Goal: Transaction & Acquisition: Purchase product/service

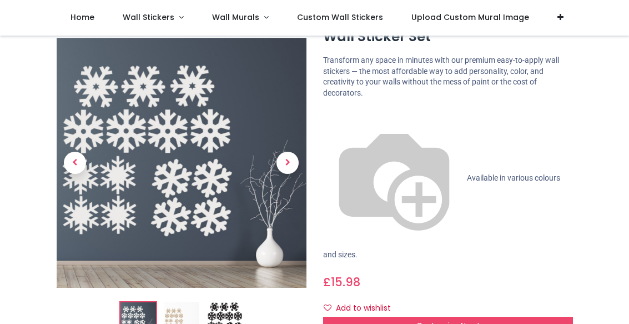
scroll to position [63, 0]
click at [527, 316] on div "Customise Now!" at bounding box center [448, 325] width 250 height 19
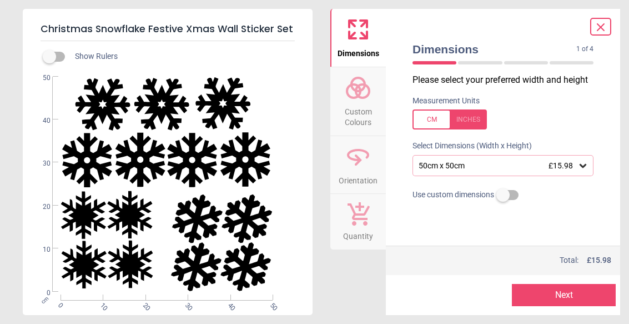
click at [518, 230] on div at bounding box center [503, 219] width 199 height 28
click at [587, 160] on icon at bounding box center [582, 165] width 11 height 11
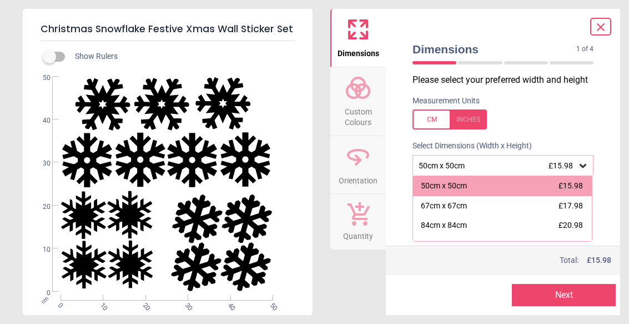
click at [611, 181] on div "Dimensions 1 of 4 1 of 5 Please select your preferred width and height Measurem…" at bounding box center [503, 162] width 234 height 306
click at [591, 194] on div "50cm x 50cm £15.98" at bounding box center [502, 186] width 179 height 20
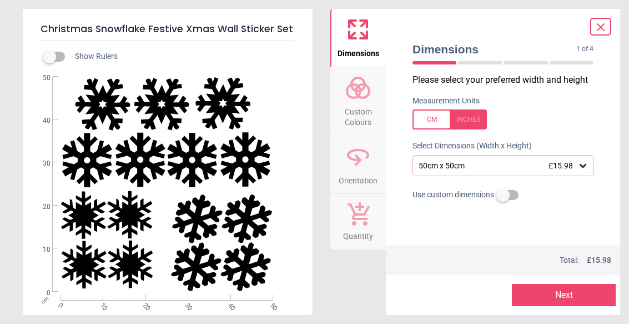
click at [567, 297] on button "Next" at bounding box center [564, 295] width 104 height 22
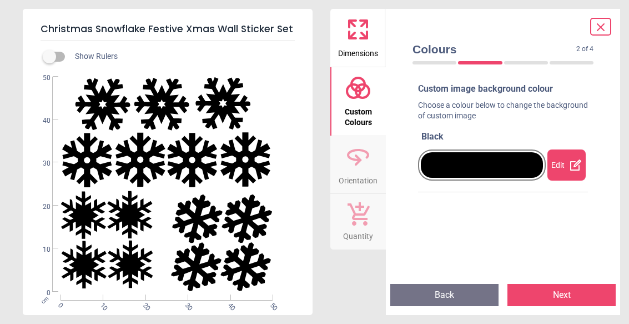
click at [565, 177] on div "Edit" at bounding box center [567, 164] width 38 height 31
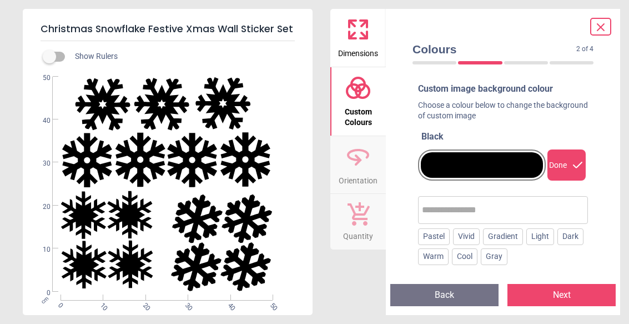
click at [522, 237] on div "Gradient" at bounding box center [503, 236] width 40 height 17
click at [597, 207] on div "Custom image background colour Choose a colour below to change the background o…" at bounding box center [503, 174] width 199 height 200
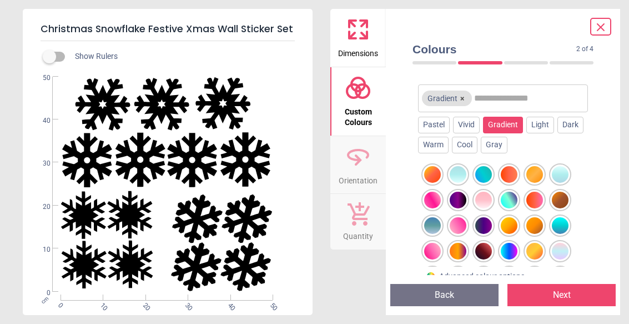
scroll to position [113, 0]
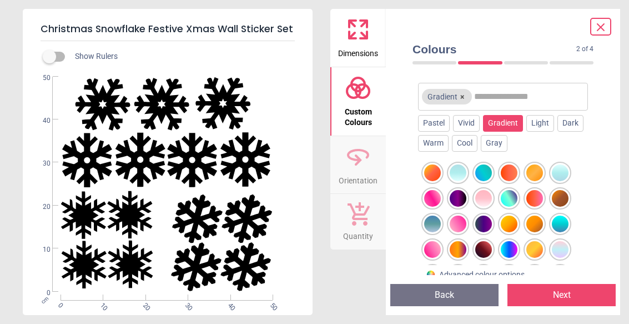
click at [561, 246] on div at bounding box center [560, 249] width 17 height 17
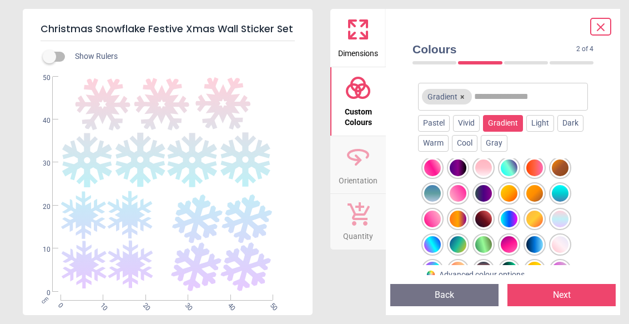
scroll to position [31, 0]
click at [562, 238] on div at bounding box center [560, 243] width 17 height 17
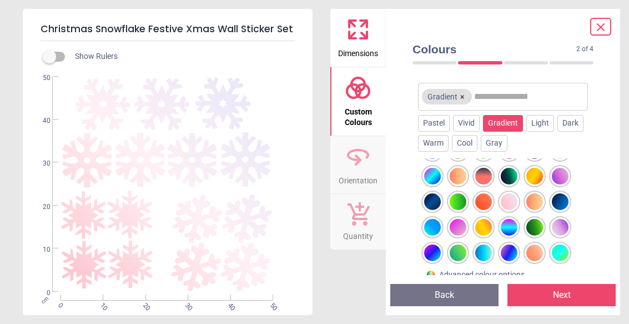
scroll to position [125, 0]
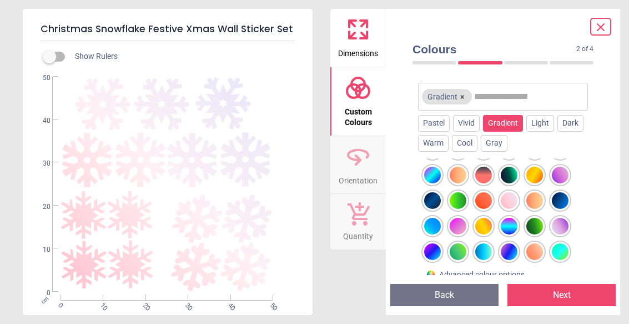
click at [567, 201] on div at bounding box center [560, 200] width 17 height 17
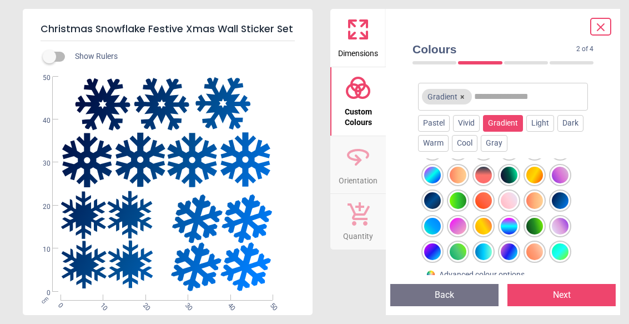
click at [471, 122] on div "Vivid" at bounding box center [466, 123] width 27 height 17
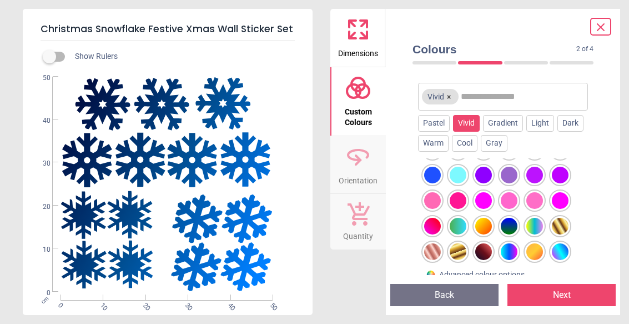
click at [518, 223] on div at bounding box center [509, 226] width 17 height 17
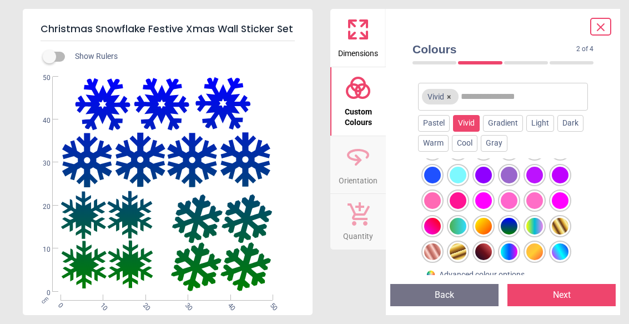
click at [541, 124] on div "Light" at bounding box center [540, 123] width 28 height 17
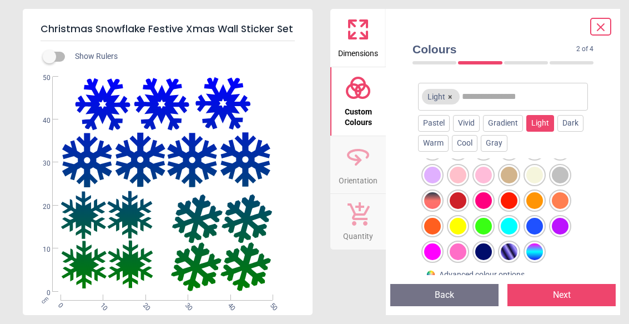
click at [560, 173] on div at bounding box center [560, 175] width 17 height 17
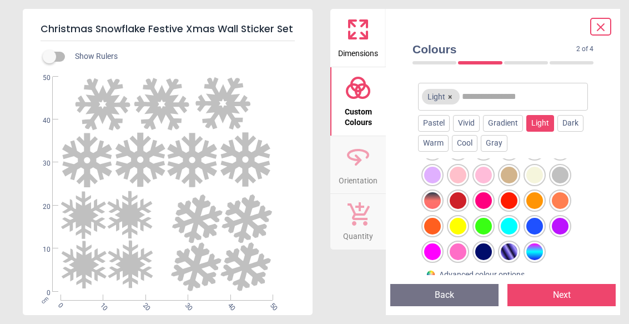
click at [576, 125] on div "Dark" at bounding box center [570, 123] width 26 height 17
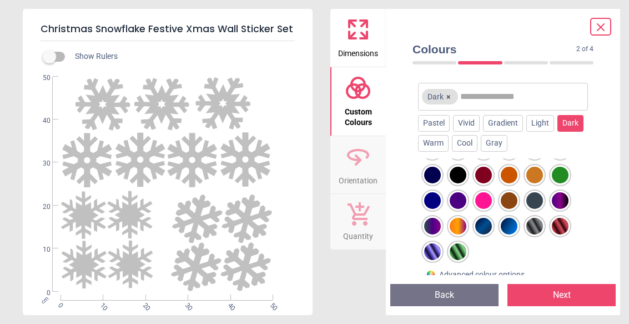
click at [539, 225] on div at bounding box center [534, 226] width 17 height 17
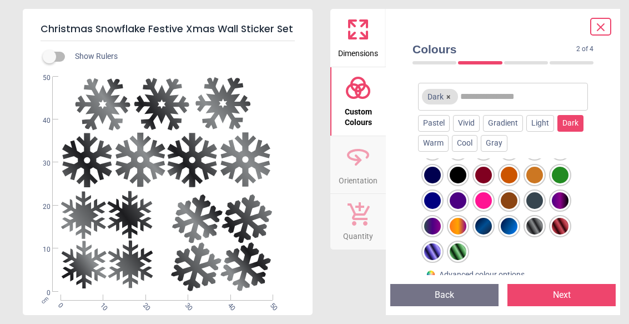
click at [506, 142] on div "Gray" at bounding box center [494, 143] width 27 height 17
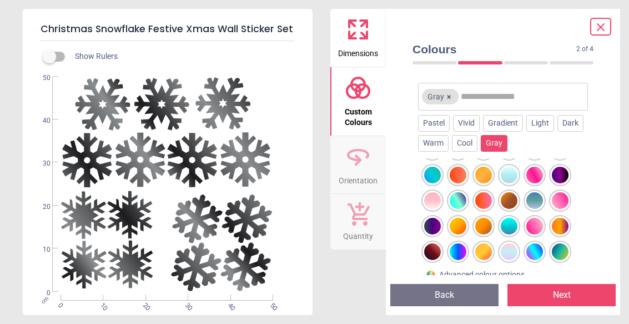
click at [466, 167] on div at bounding box center [458, 175] width 17 height 17
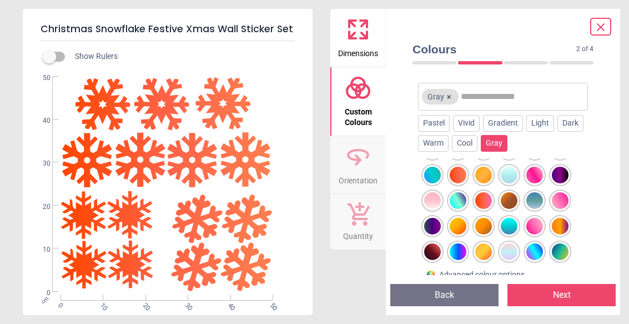
click at [469, 148] on div "Cool" at bounding box center [465, 143] width 26 height 17
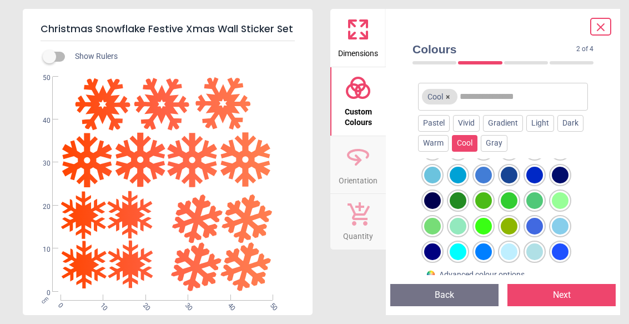
click at [562, 169] on div at bounding box center [560, 175] width 17 height 17
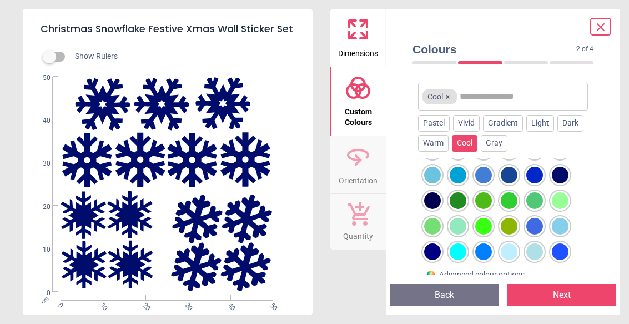
click at [442, 145] on div "Warm" at bounding box center [433, 143] width 31 height 17
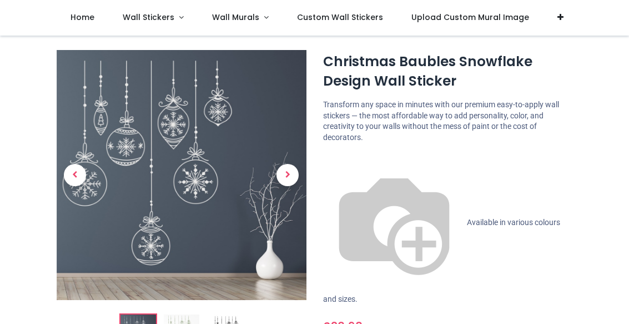
scroll to position [19, 0]
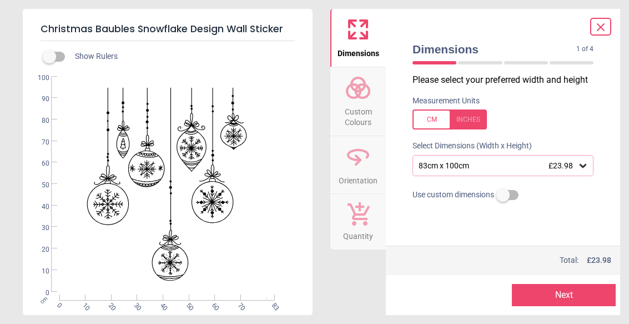
click at [588, 171] on div "83cm x 100cm £23.98" at bounding box center [503, 165] width 181 height 21
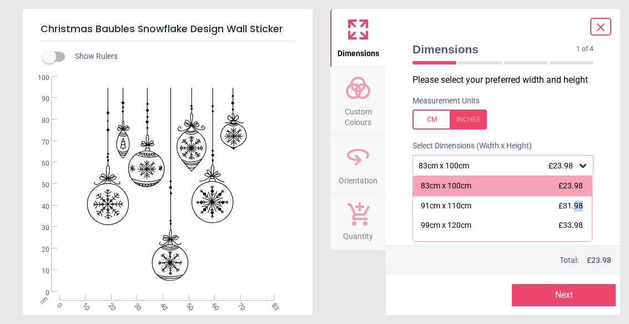
click at [581, 190] on div "83cm x 100cm £23.98" at bounding box center [502, 186] width 179 height 20
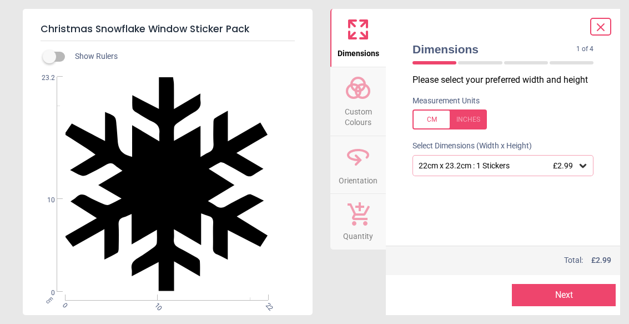
click at [564, 295] on button "Next" at bounding box center [564, 295] width 104 height 22
click at [546, 167] on div "22cm x 23.2cm : 1 Stickers £2.99" at bounding box center [498, 165] width 160 height 9
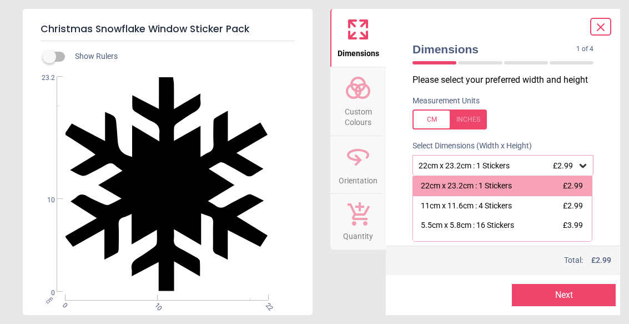
click at [577, 208] on span "£2.99" at bounding box center [573, 205] width 20 height 9
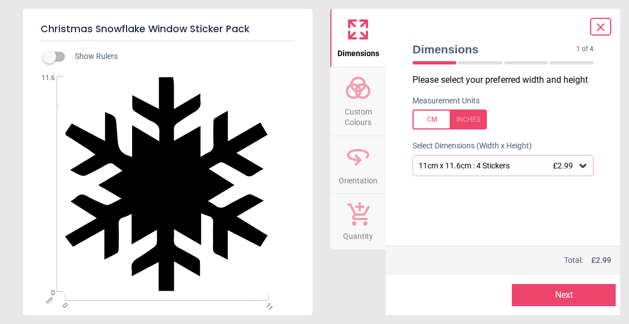
click at [569, 285] on button "Next" at bounding box center [564, 295] width 104 height 22
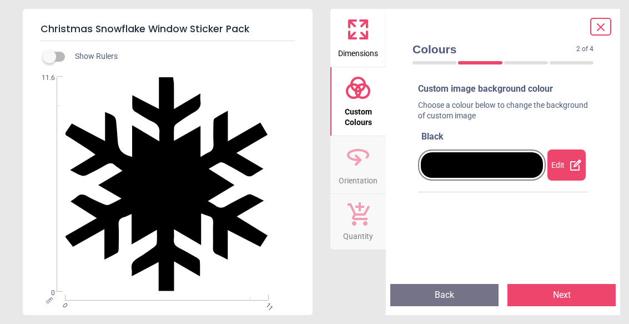
click at [562, 293] on button "Next" at bounding box center [562, 295] width 108 height 22
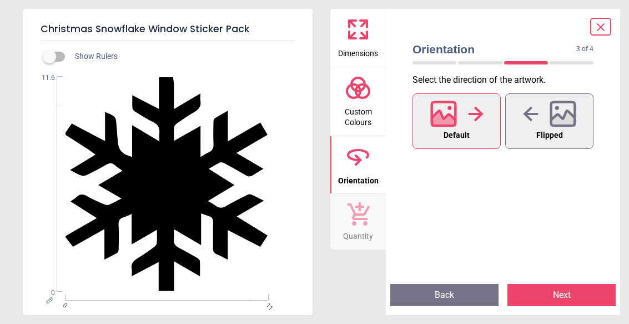
click at [489, 295] on button "Back" at bounding box center [444, 295] width 108 height 22
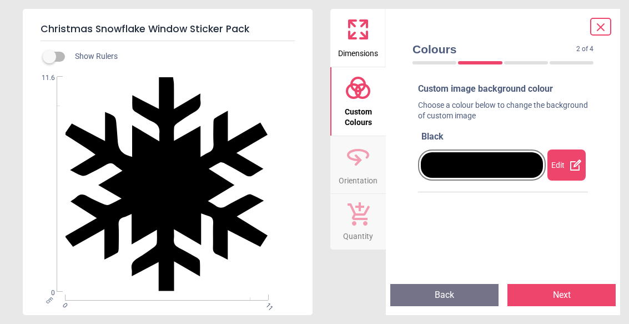
click at [568, 168] on div "Edit" at bounding box center [567, 164] width 38 height 31
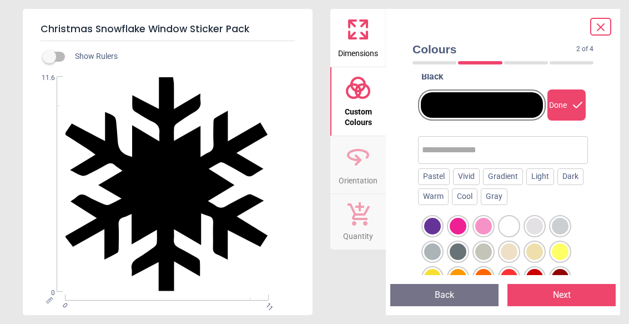
scroll to position [61, 0]
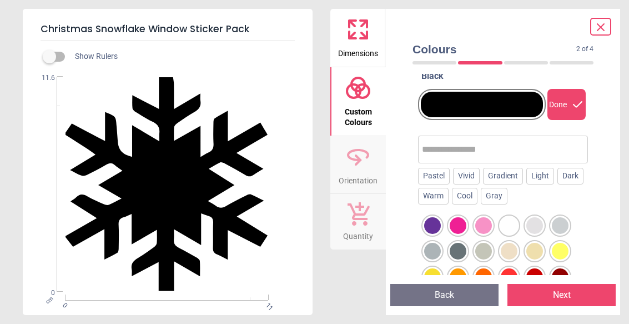
click at [564, 220] on div at bounding box center [560, 225] width 17 height 17
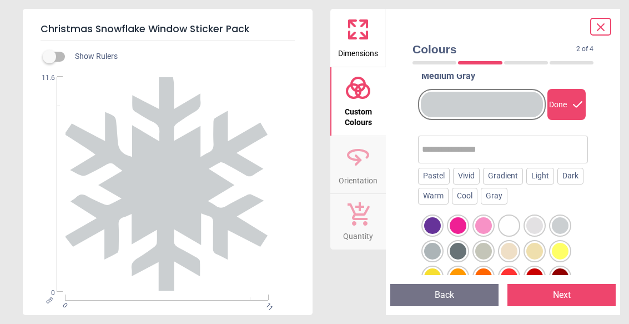
click at [441, 251] on div at bounding box center [432, 251] width 17 height 17
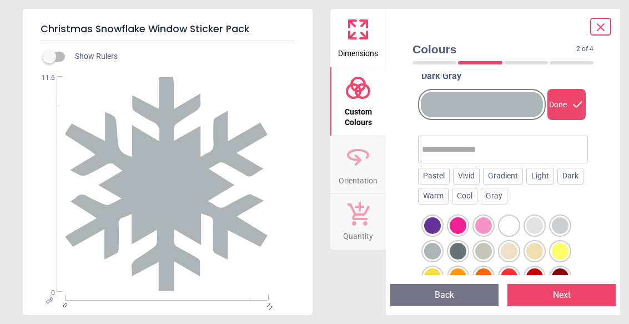
click at [437, 249] on div at bounding box center [432, 251] width 17 height 17
click at [436, 249] on div at bounding box center [432, 251] width 17 height 17
click at [510, 253] on div at bounding box center [509, 251] width 17 height 17
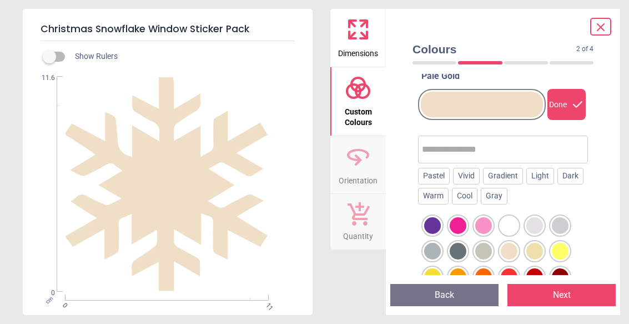
click at [559, 219] on div at bounding box center [560, 225] width 17 height 17
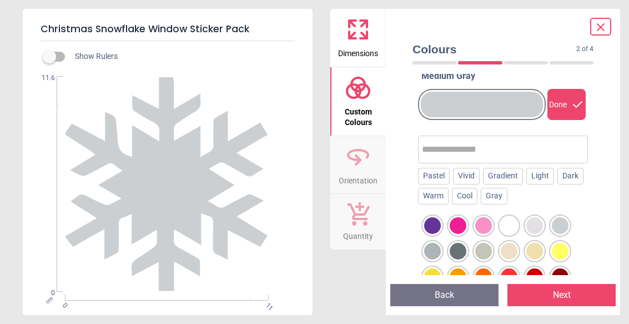
click at [438, 249] on div at bounding box center [432, 251] width 17 height 17
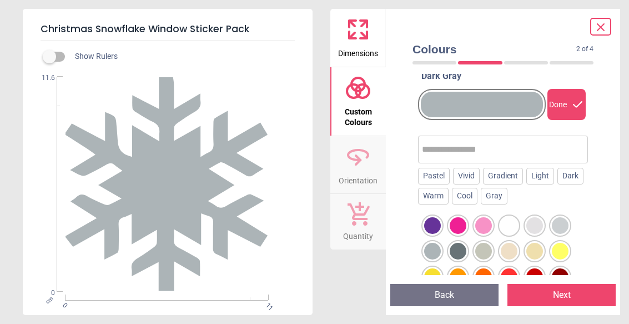
click at [518, 221] on div at bounding box center [509, 225] width 17 height 17
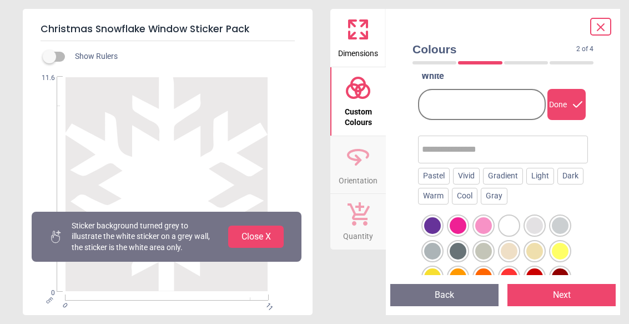
click at [279, 234] on button "Close X" at bounding box center [256, 236] width 56 height 22
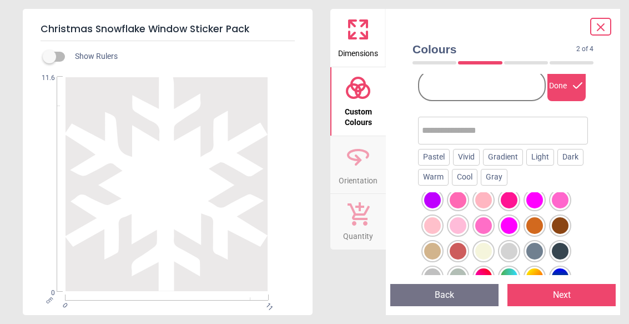
scroll to position [391, 0]
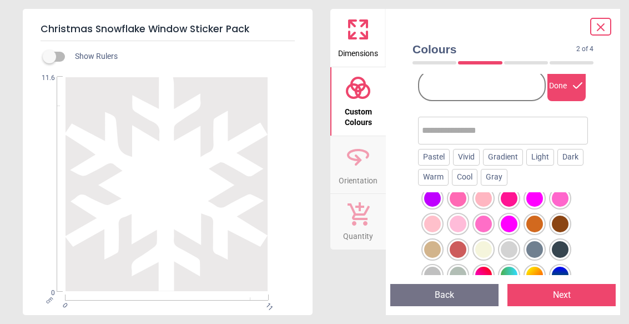
click at [515, 248] on div at bounding box center [509, 249] width 17 height 17
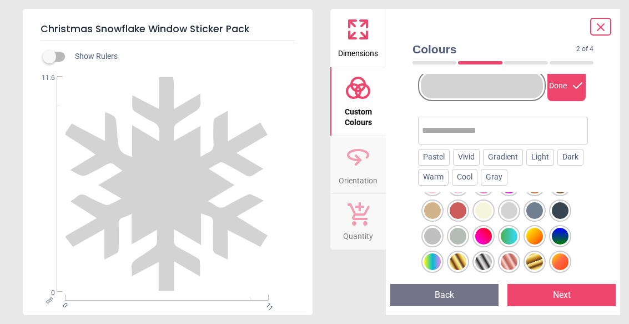
scroll to position [434, 0]
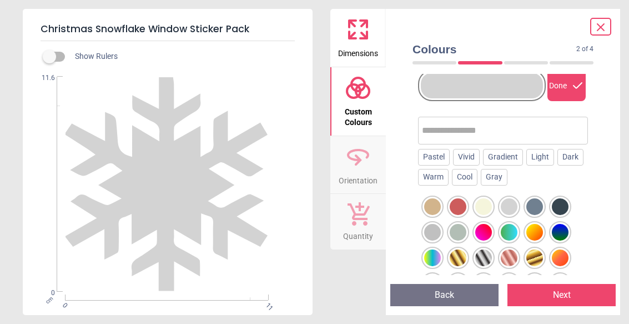
click at [486, 259] on div at bounding box center [483, 257] width 17 height 17
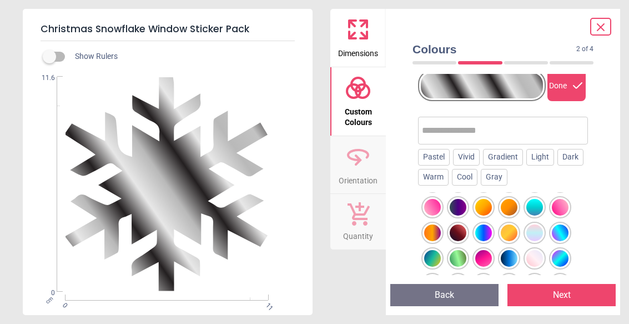
scroll to position [562, 0]
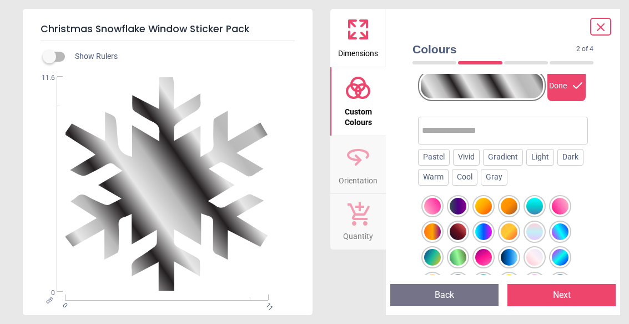
click at [539, 235] on div at bounding box center [534, 231] width 17 height 17
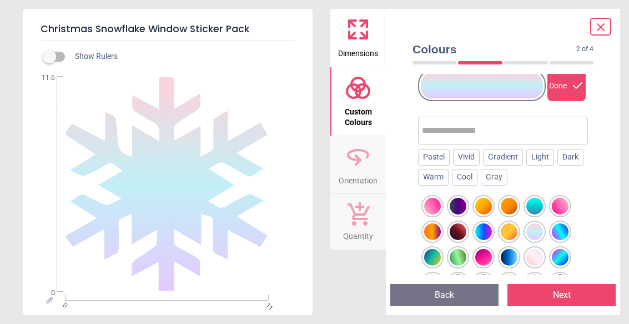
click at [532, 255] on div at bounding box center [534, 257] width 17 height 17
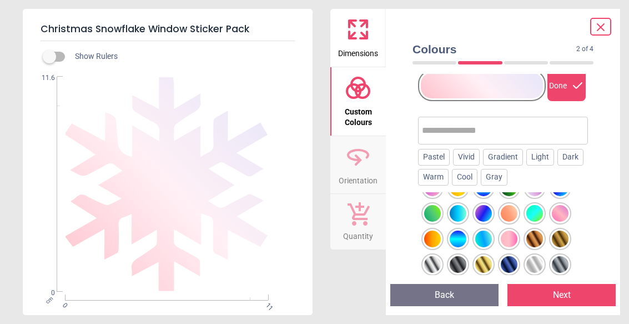
scroll to position [709, 0]
click at [437, 267] on div at bounding box center [432, 263] width 17 height 17
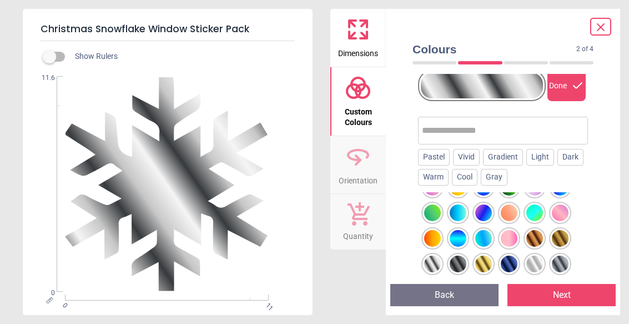
click at [466, 259] on div at bounding box center [458, 263] width 17 height 17
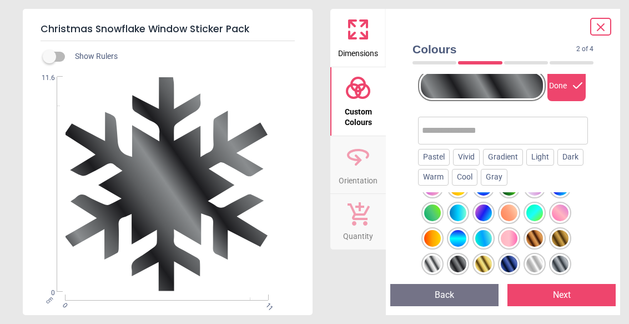
click at [535, 256] on div at bounding box center [534, 263] width 17 height 17
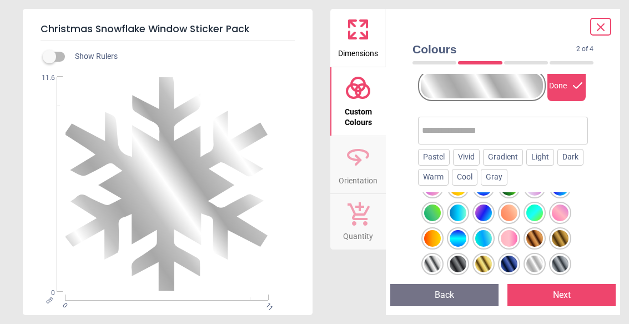
click at [564, 256] on div at bounding box center [560, 263] width 17 height 17
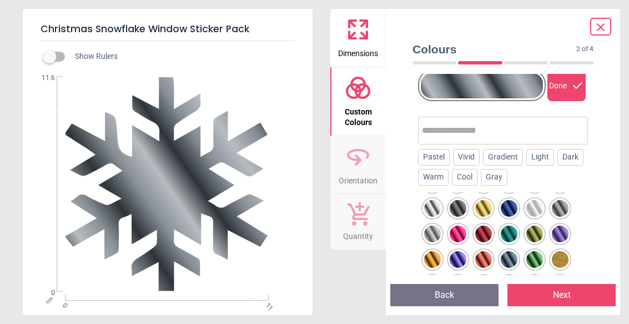
scroll to position [764, 0]
click at [490, 258] on div at bounding box center [483, 260] width 17 height 17
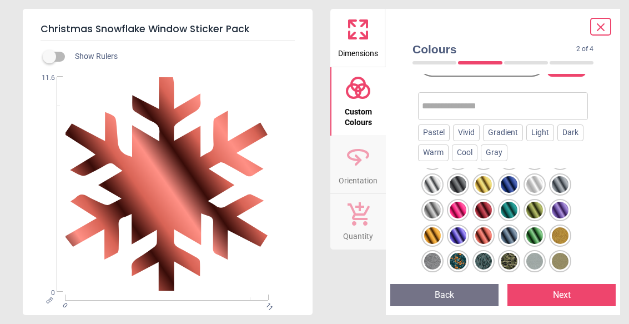
scroll to position [105, 0]
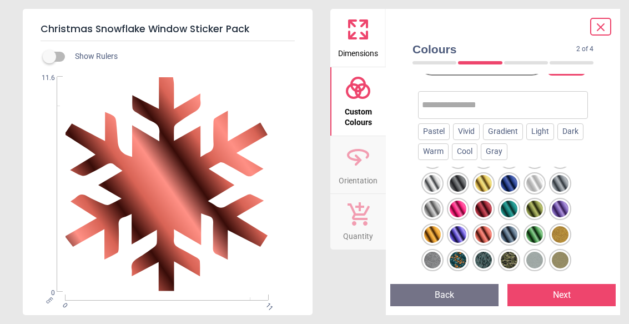
click at [561, 232] on div at bounding box center [560, 234] width 17 height 17
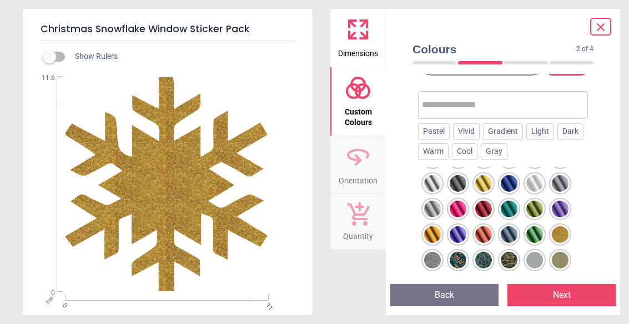
click at [560, 232] on div at bounding box center [560, 234] width 17 height 17
click at [537, 258] on div at bounding box center [534, 260] width 17 height 17
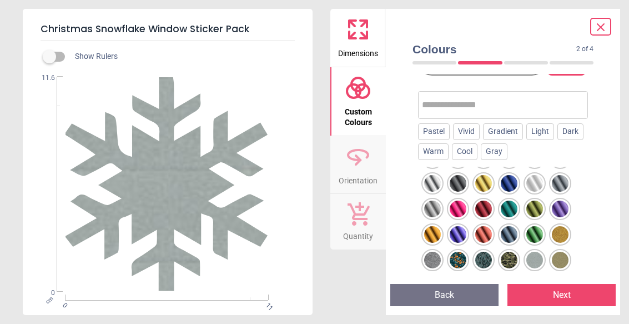
click at [517, 255] on div at bounding box center [509, 260] width 17 height 17
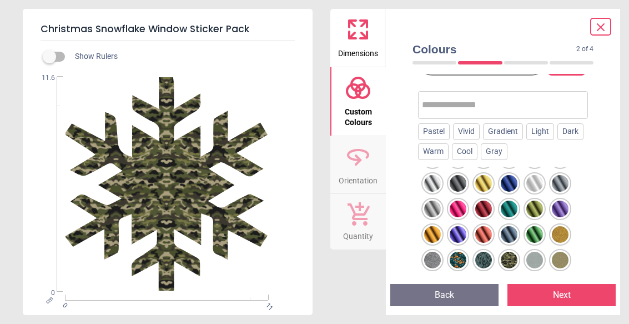
click at [439, 257] on div at bounding box center [432, 260] width 17 height 17
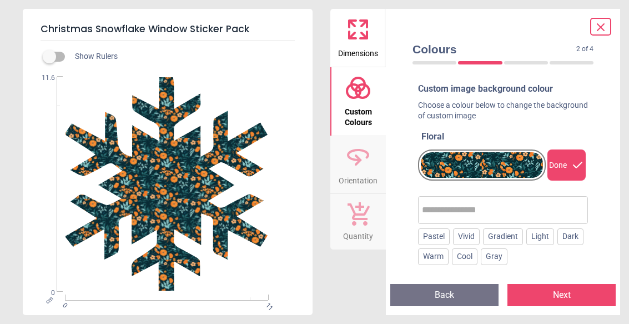
scroll to position [764, 0]
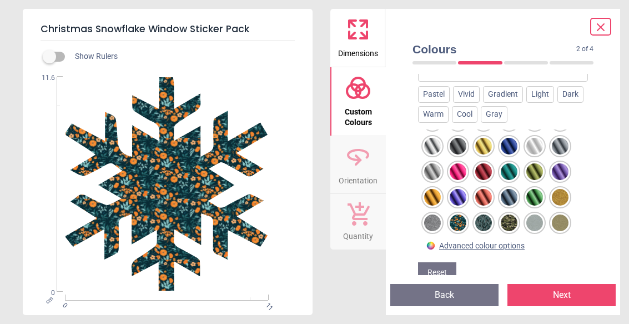
click at [486, 220] on div at bounding box center [483, 222] width 17 height 17
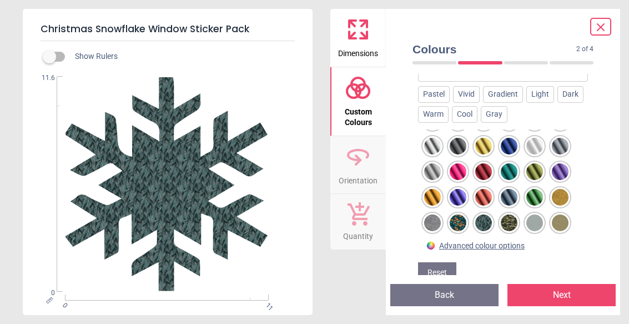
click at [485, 221] on div at bounding box center [483, 222] width 17 height 17
click at [511, 216] on div at bounding box center [509, 222] width 17 height 17
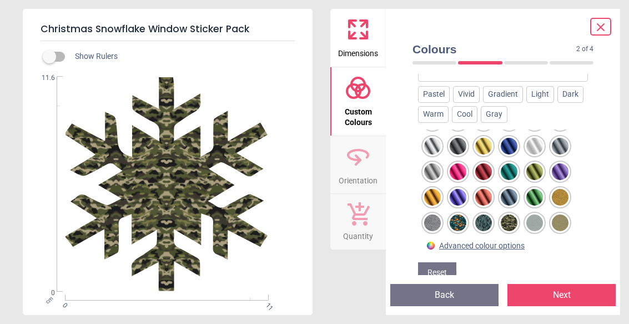
click at [438, 222] on div at bounding box center [432, 222] width 17 height 17
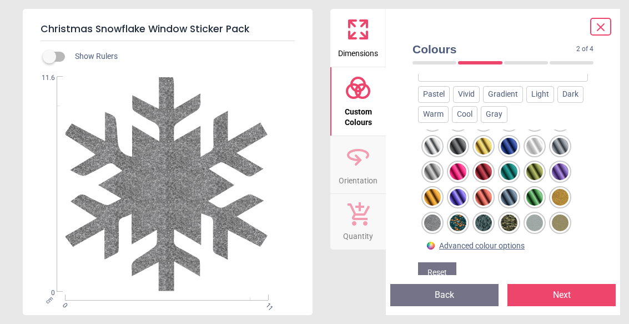
click at [555, 295] on button "Next" at bounding box center [562, 295] width 108 height 22
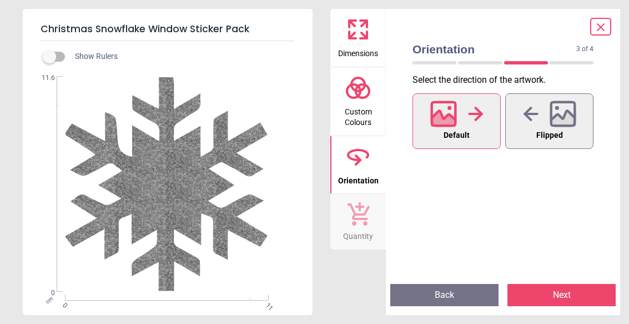
click at [556, 293] on button "Next" at bounding box center [562, 295] width 108 height 22
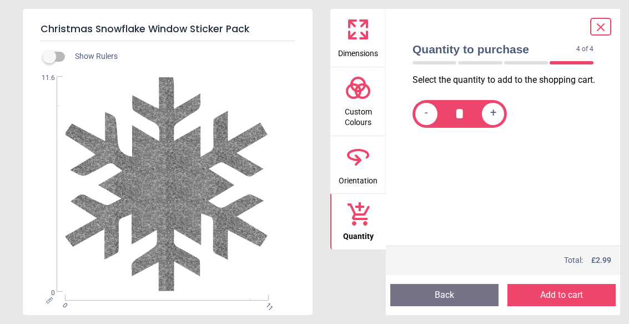
click at [553, 289] on button "Add to cart" at bounding box center [562, 295] width 108 height 22
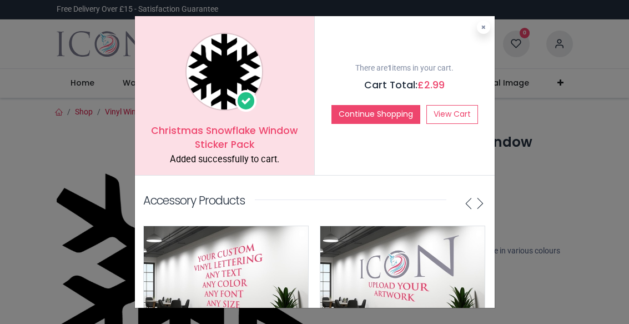
click at [418, 117] on button "Continue Shopping" at bounding box center [375, 114] width 89 height 19
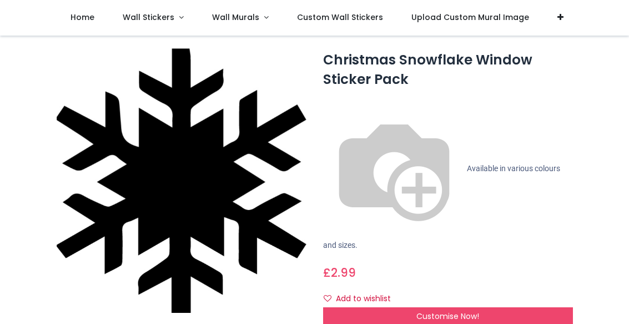
scroll to position [21, 0]
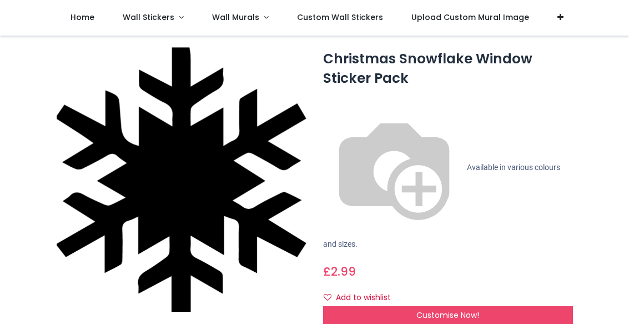
click at [516, 306] on div "Customise Now!" at bounding box center [448, 315] width 250 height 19
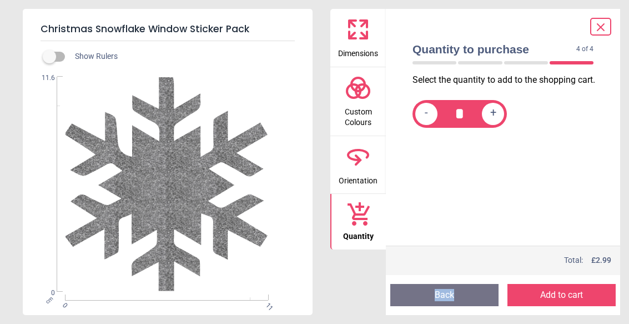
click at [438, 296] on button "Back" at bounding box center [444, 295] width 108 height 22
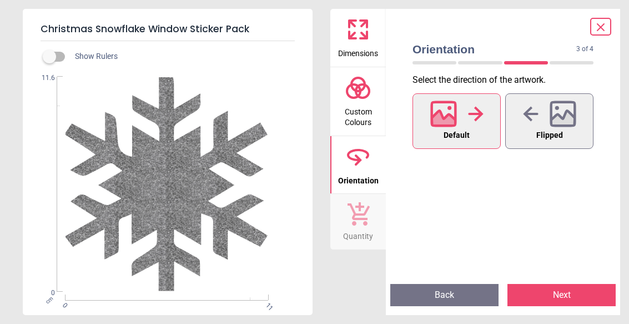
click at [436, 298] on button "Back" at bounding box center [444, 295] width 108 height 22
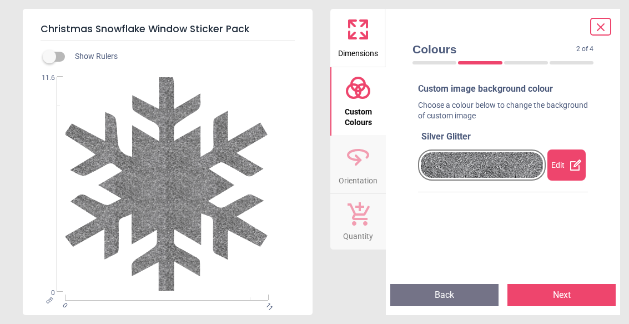
click at [435, 300] on button "Back" at bounding box center [444, 295] width 108 height 22
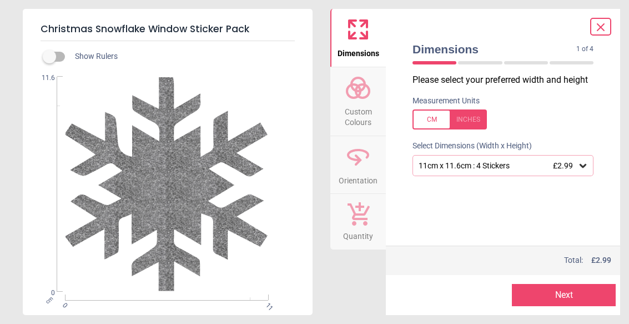
click at [493, 158] on div "11cm x 11.6cm : 4 Stickers £2.99" at bounding box center [503, 165] width 181 height 21
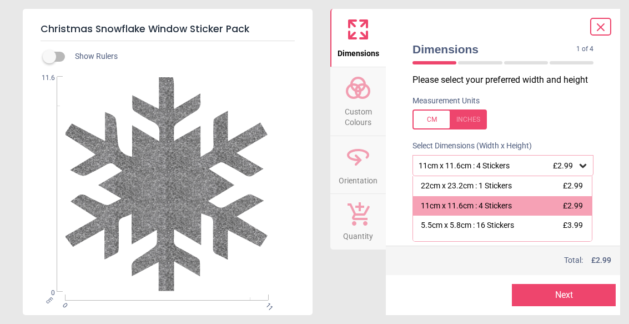
click at [530, 229] on div "5.5cm x 5.8cm : 16 Stickers £3.99" at bounding box center [502, 225] width 179 height 20
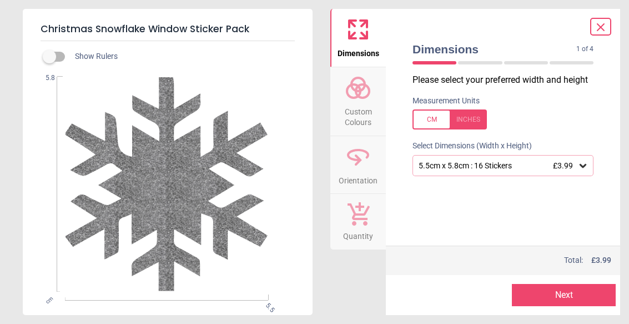
click at [552, 303] on button "Next" at bounding box center [564, 295] width 104 height 22
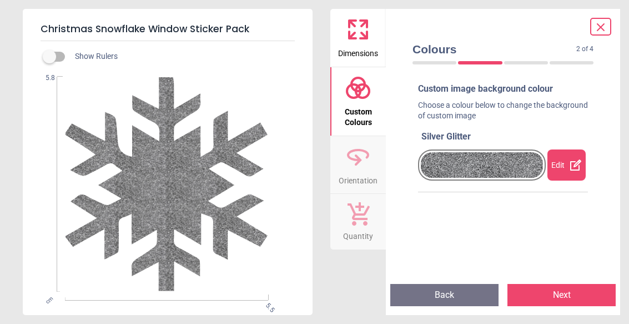
click at [548, 302] on button "Next" at bounding box center [562, 295] width 108 height 22
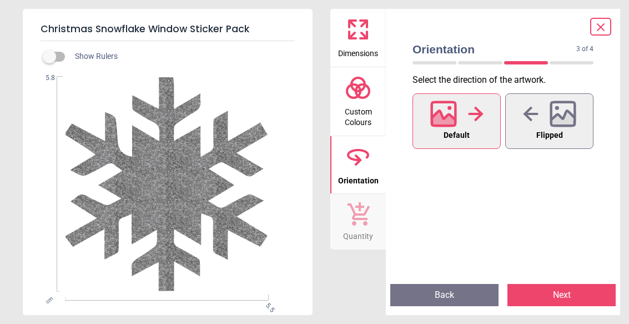
click at [546, 298] on button "Next" at bounding box center [562, 295] width 108 height 22
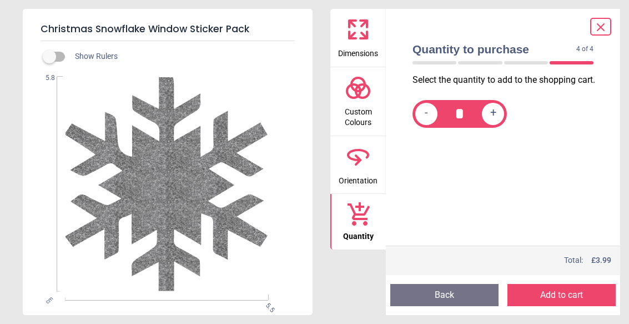
click at [548, 295] on button "Add to cart" at bounding box center [562, 295] width 108 height 22
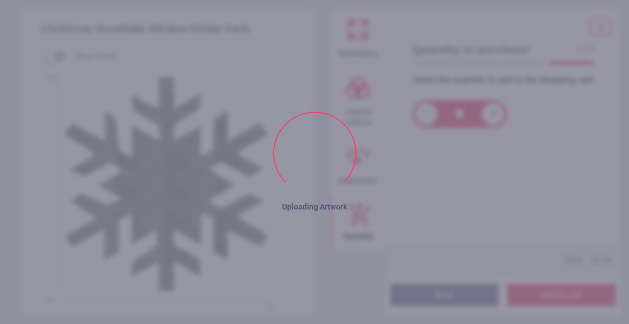
scroll to position [21, 0]
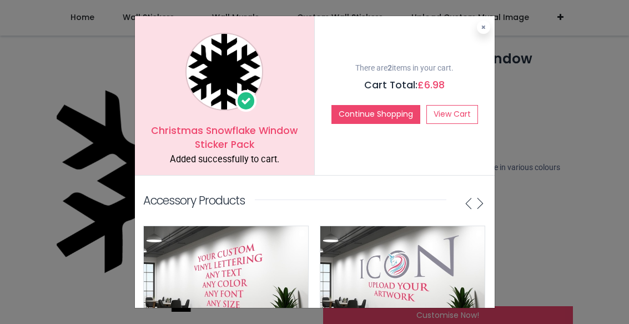
click at [335, 122] on button "Continue Shopping" at bounding box center [375, 114] width 89 height 19
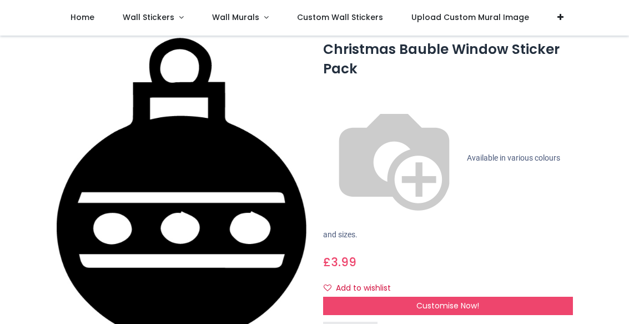
scroll to position [35, 0]
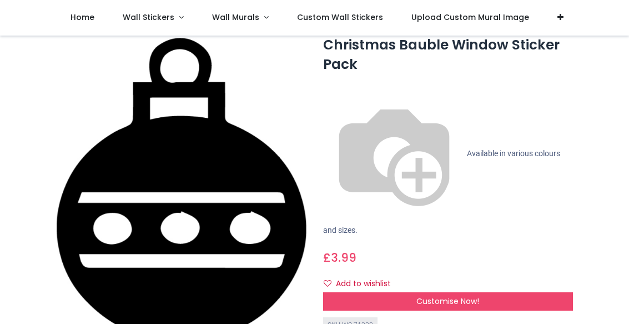
click at [332, 292] on div "Customise Now!" at bounding box center [448, 301] width 250 height 19
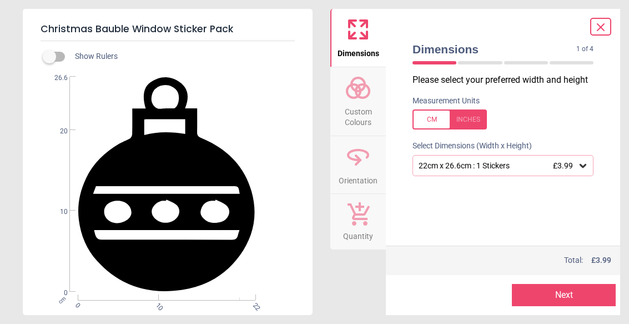
click at [588, 167] on icon at bounding box center [582, 165] width 11 height 11
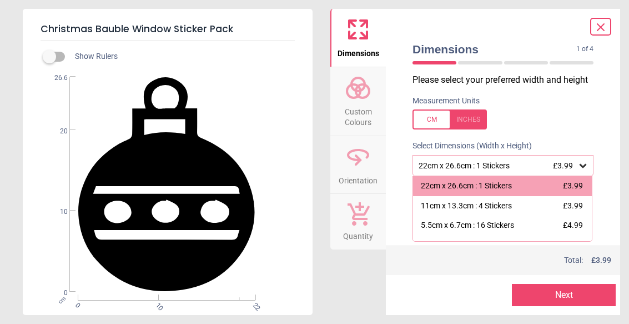
click at [560, 207] on div "11cm x 13.3cm : 4 Stickers £3.99" at bounding box center [502, 206] width 179 height 20
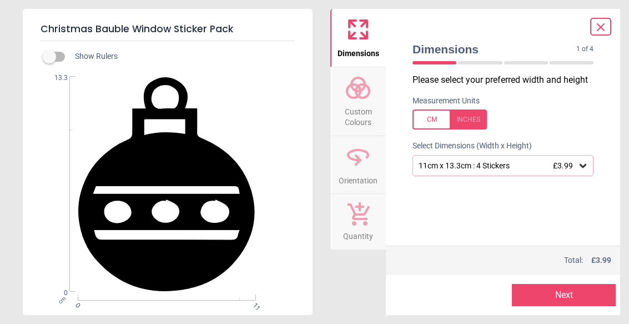
click at [561, 296] on button "Next" at bounding box center [564, 295] width 104 height 22
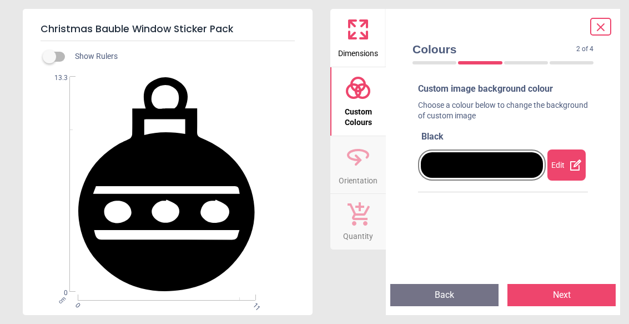
click at [574, 175] on div "Edit" at bounding box center [567, 164] width 38 height 31
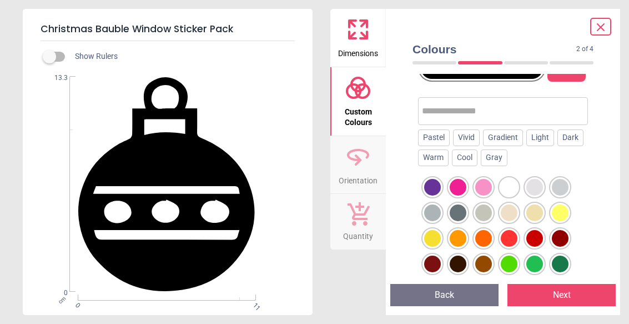
scroll to position [100, 0]
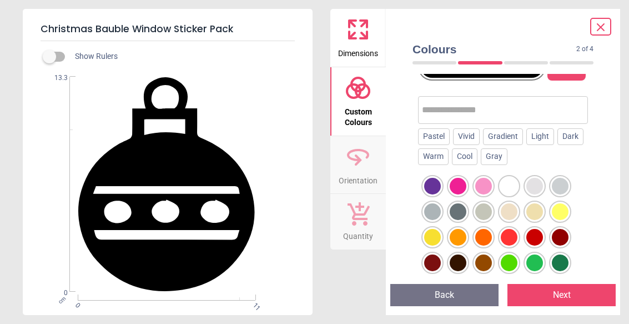
click at [539, 237] on div at bounding box center [534, 237] width 17 height 17
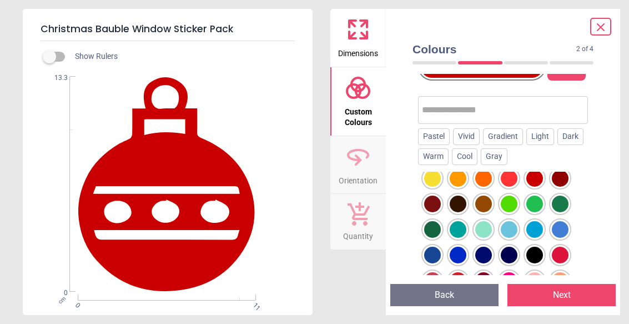
scroll to position [61, 0]
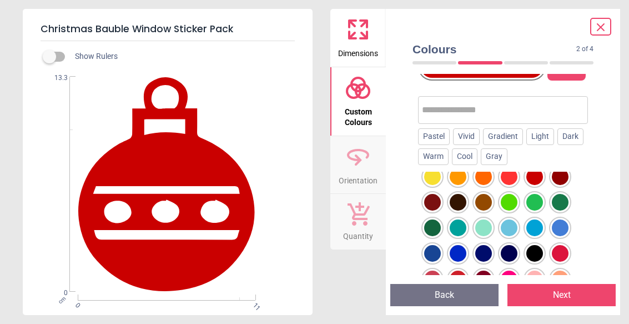
click at [559, 250] on div at bounding box center [560, 253] width 17 height 17
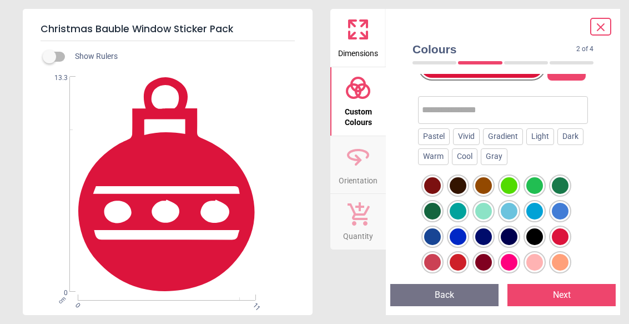
scroll to position [78, 0]
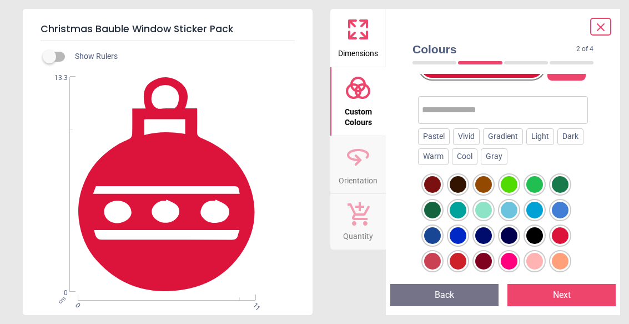
click at [464, 258] on div at bounding box center [458, 261] width 17 height 17
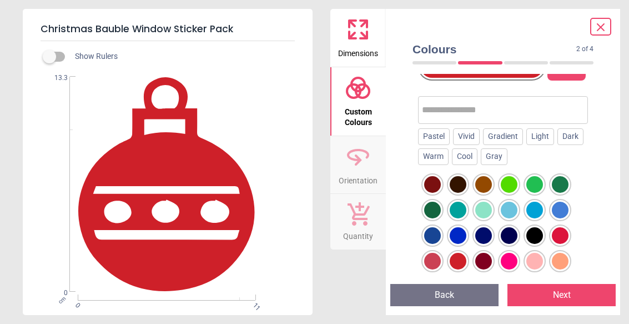
click at [460, 258] on div at bounding box center [458, 261] width 17 height 17
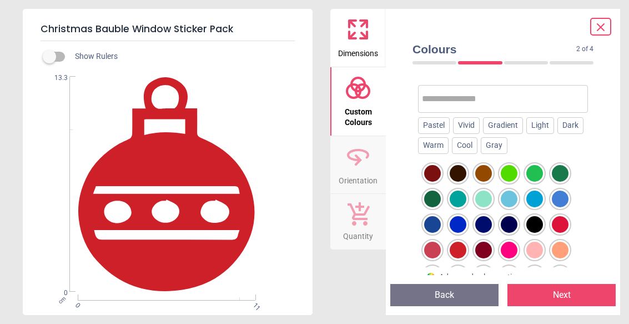
scroll to position [114, 0]
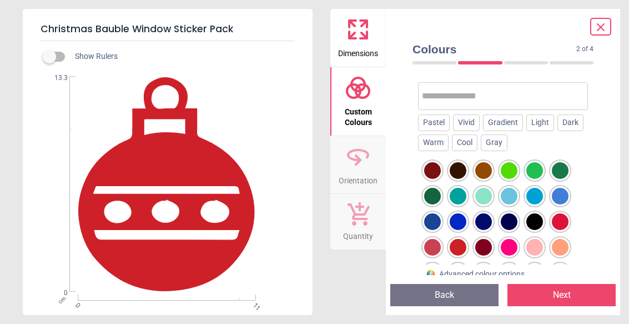
click at [564, 215] on div at bounding box center [560, 221] width 17 height 17
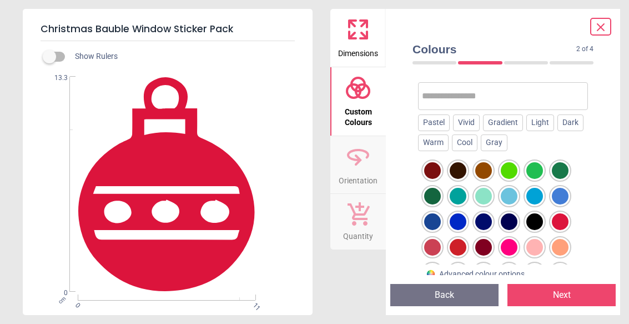
click at [461, 247] on div at bounding box center [458, 247] width 17 height 17
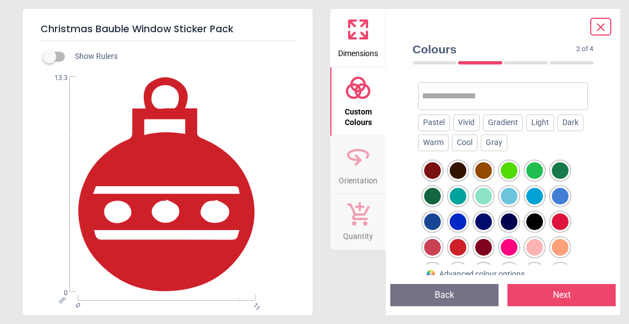
click at [461, 244] on div at bounding box center [458, 247] width 17 height 17
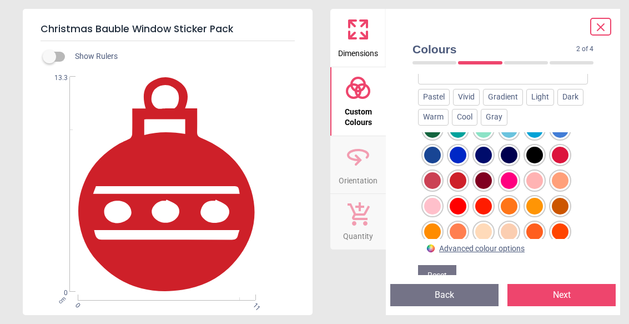
scroll to position [124, 0]
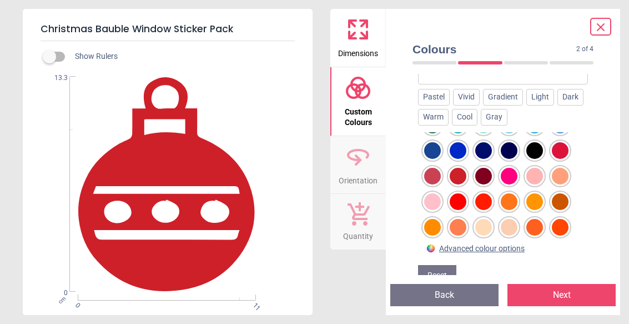
click at [462, 200] on div at bounding box center [458, 201] width 17 height 17
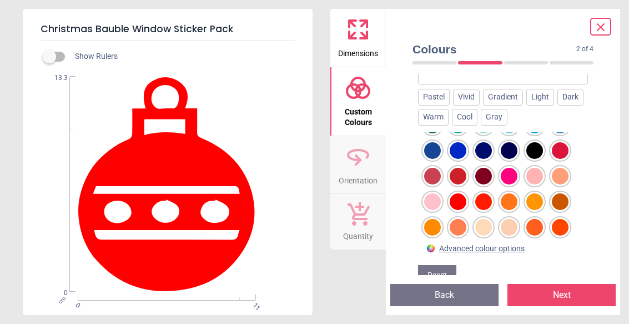
click at [461, 175] on div at bounding box center [458, 176] width 17 height 17
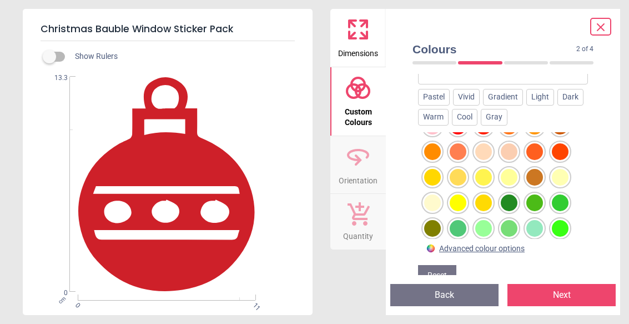
scroll to position [200, 0]
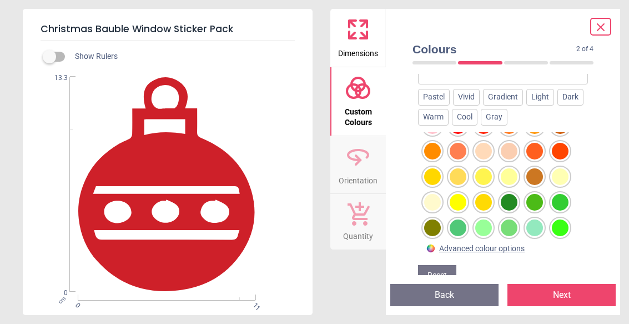
click at [517, 202] on div at bounding box center [509, 202] width 17 height 17
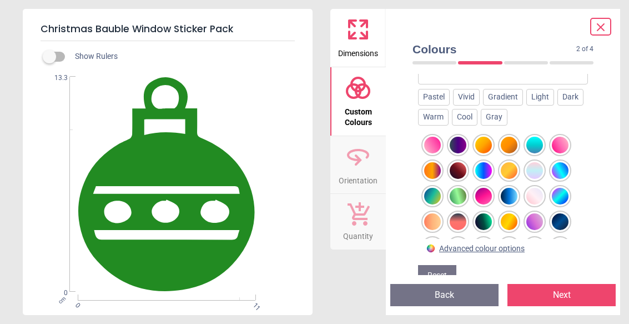
scroll to position [567, 0]
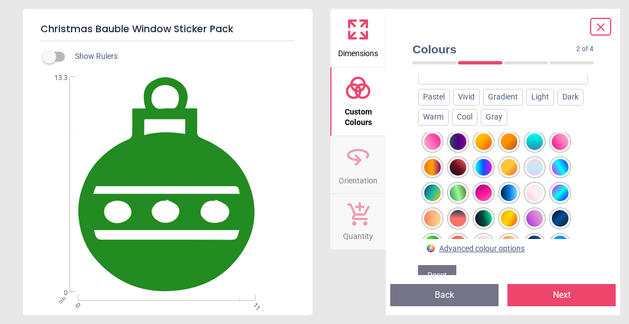
click at [464, 219] on div at bounding box center [458, 218] width 17 height 17
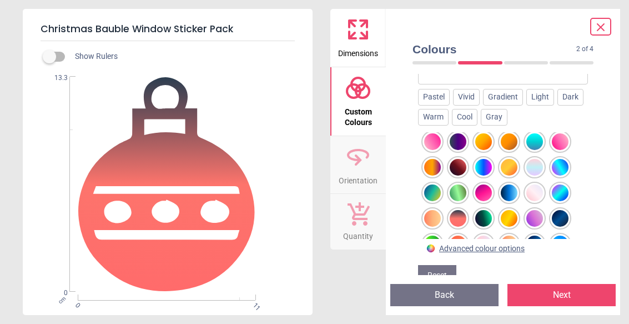
click at [463, 172] on div at bounding box center [458, 167] width 17 height 17
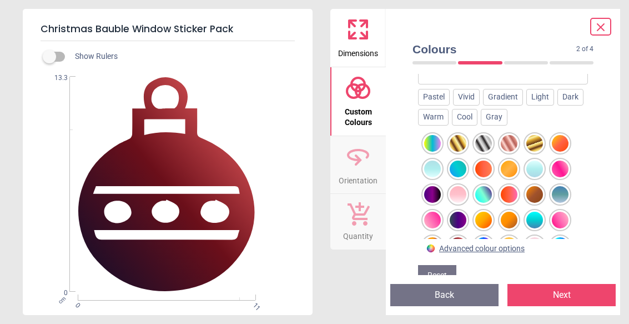
scroll to position [489, 0]
click at [533, 149] on div at bounding box center [534, 142] width 17 height 17
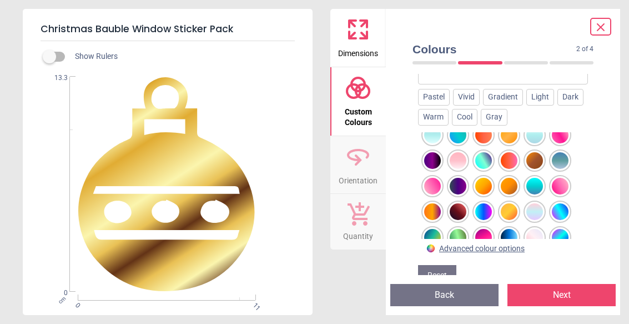
scroll to position [523, 0]
click at [466, 207] on div at bounding box center [458, 211] width 17 height 17
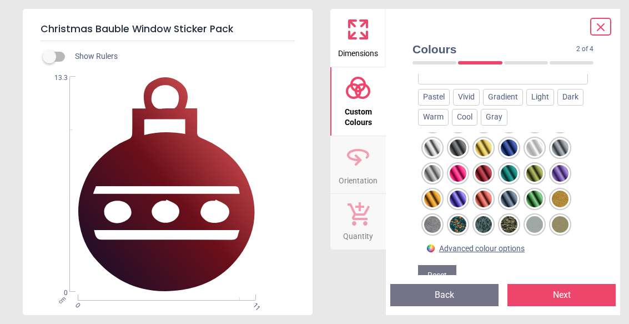
scroll to position [764, 0]
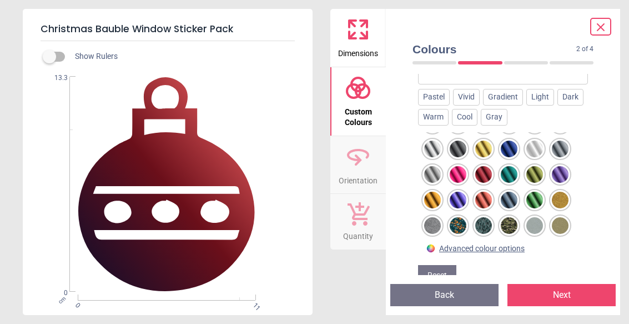
click at [439, 223] on div at bounding box center [432, 225] width 17 height 17
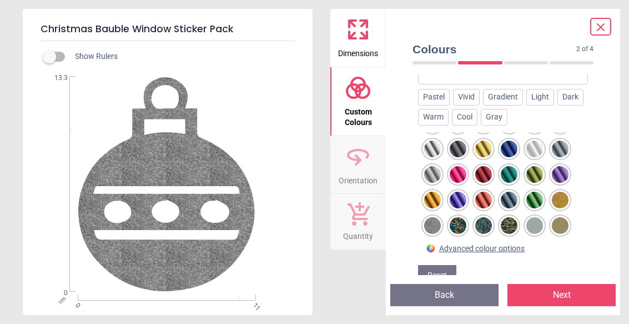
click at [466, 219] on div at bounding box center [458, 225] width 17 height 17
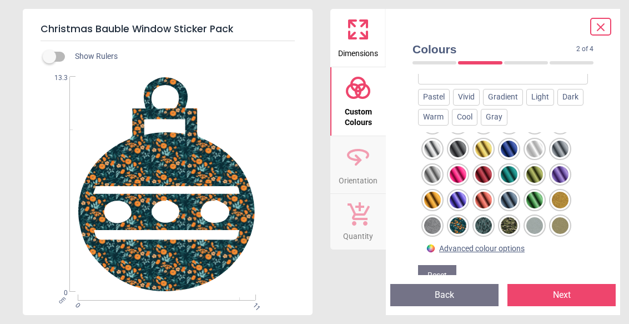
click at [485, 220] on div at bounding box center [483, 225] width 17 height 17
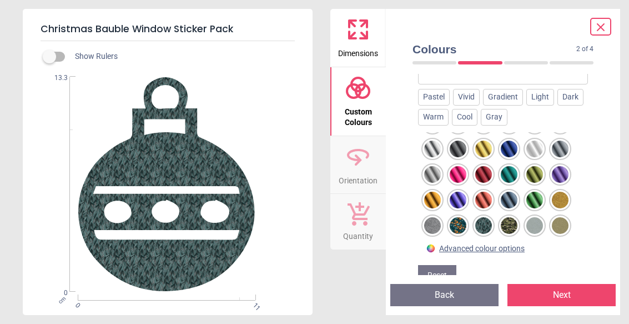
click at [564, 199] on div at bounding box center [560, 200] width 17 height 17
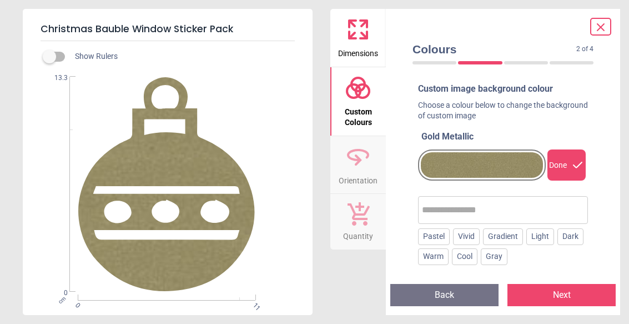
scroll to position [764, 0]
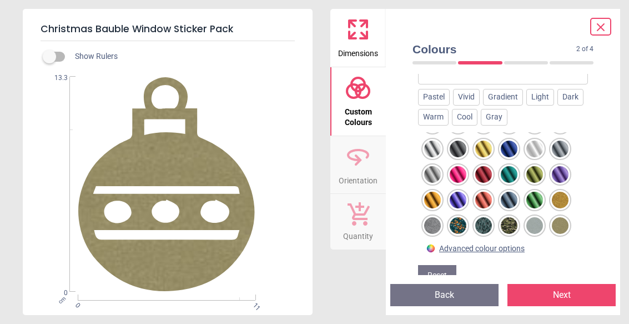
click at [562, 200] on div at bounding box center [560, 200] width 17 height 17
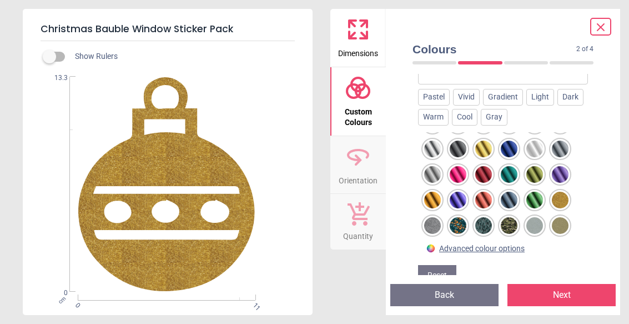
click at [559, 198] on div at bounding box center [560, 200] width 17 height 17
click at [557, 198] on div at bounding box center [560, 200] width 17 height 17
click at [558, 225] on div at bounding box center [560, 225] width 17 height 17
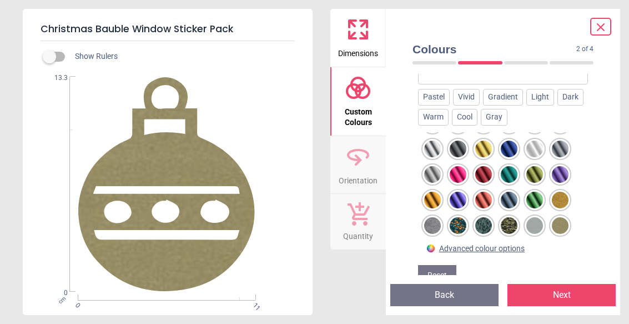
click at [534, 228] on div at bounding box center [534, 225] width 17 height 17
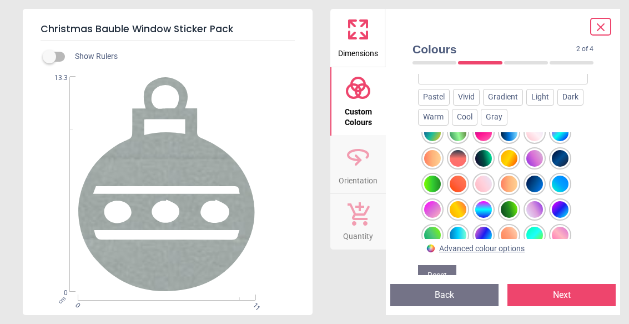
scroll to position [619, 0]
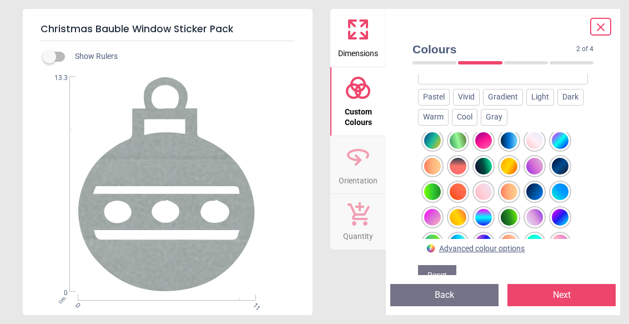
click at [490, 161] on div at bounding box center [483, 166] width 17 height 17
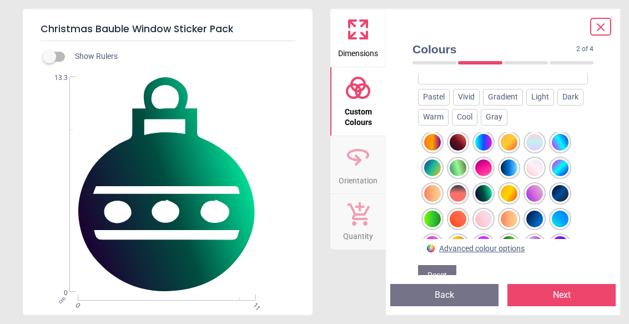
scroll to position [591, 0]
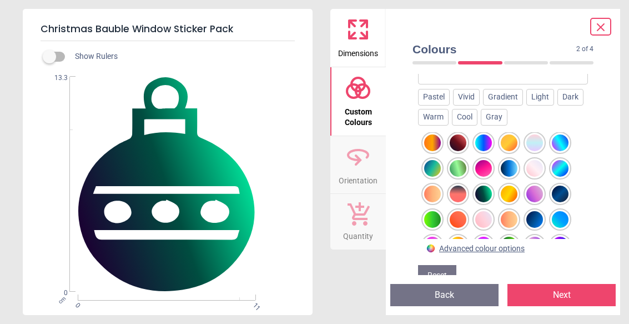
click at [488, 192] on div at bounding box center [483, 193] width 17 height 17
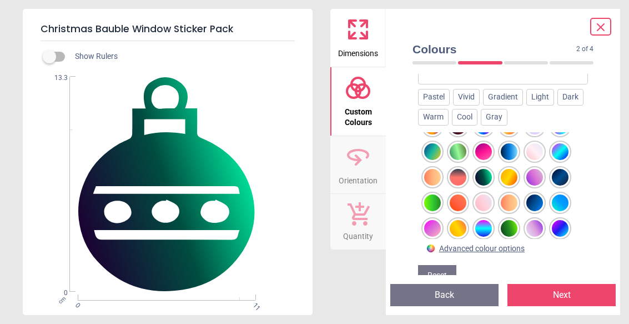
scroll to position [609, 0]
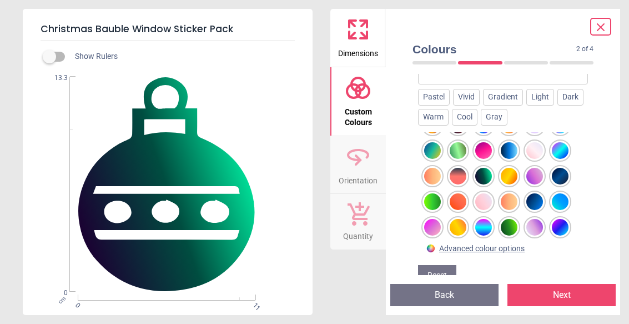
click at [514, 226] on div at bounding box center [509, 227] width 17 height 17
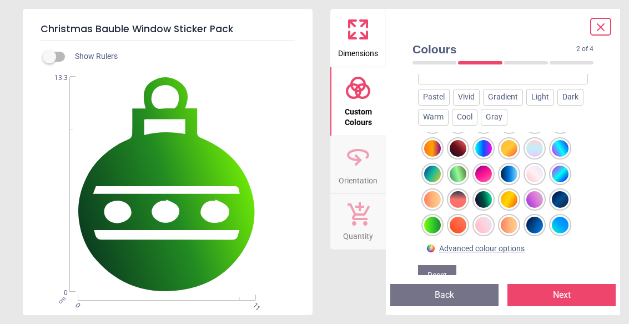
scroll to position [585, 0]
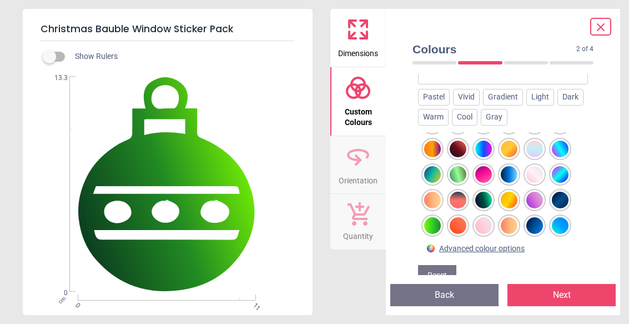
click at [485, 196] on div at bounding box center [483, 200] width 17 height 17
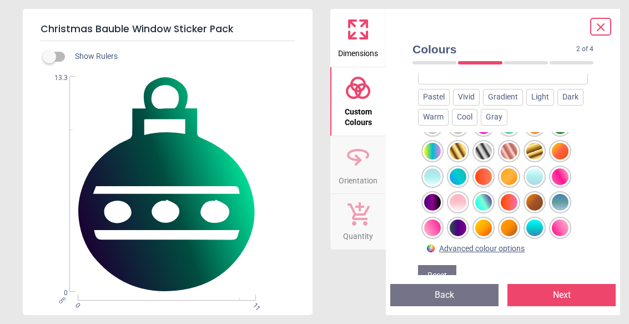
scroll to position [480, 0]
click at [433, 150] on div at bounding box center [432, 151] width 17 height 17
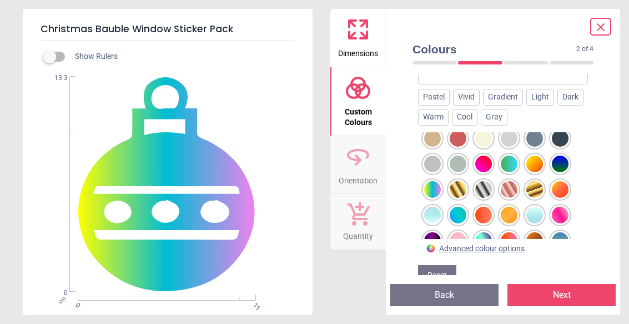
scroll to position [442, 0]
click at [552, 188] on div at bounding box center [560, 190] width 17 height 17
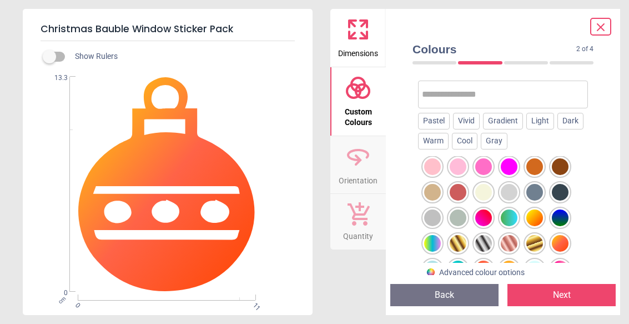
scroll to position [411, 0]
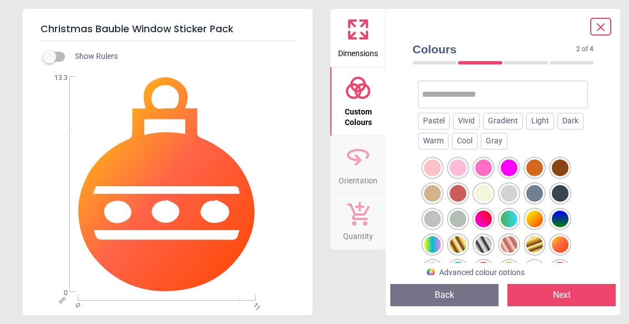
click at [424, 190] on div at bounding box center [432, 193] width 17 height 17
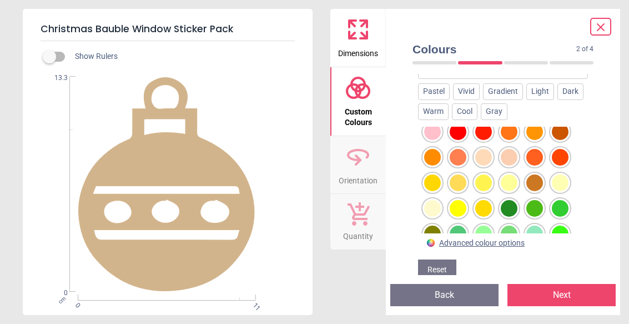
scroll to position [147, 0]
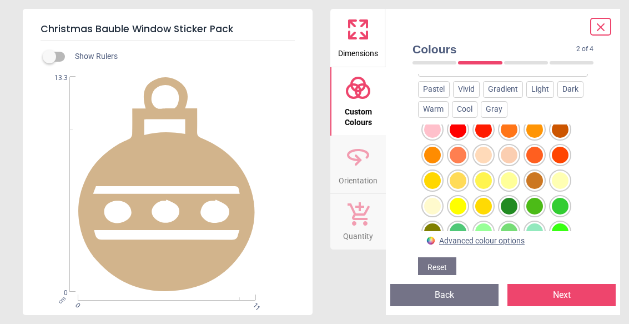
click at [424, 205] on div at bounding box center [432, 206] width 17 height 17
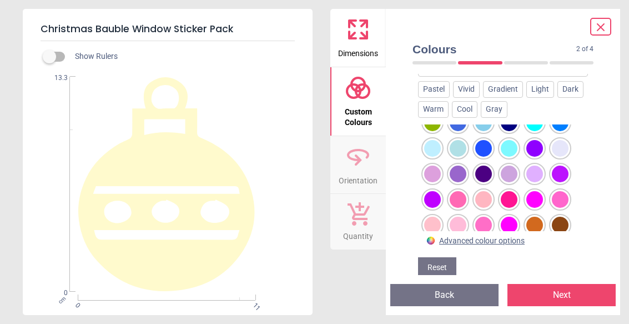
scroll to position [324, 0]
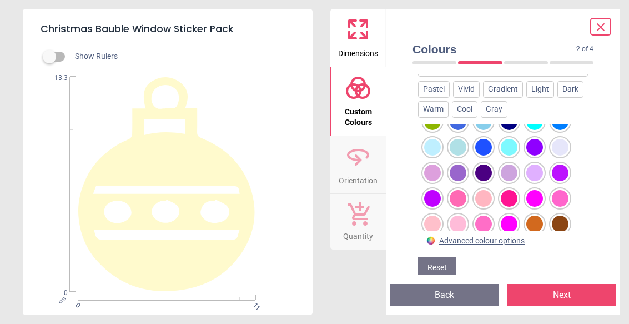
click at [501, 85] on div "Gradient" at bounding box center [503, 89] width 40 height 17
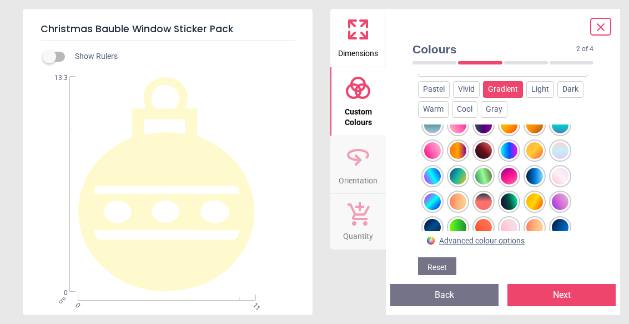
scroll to position [64, 0]
click at [476, 150] on div at bounding box center [483, 151] width 17 height 17
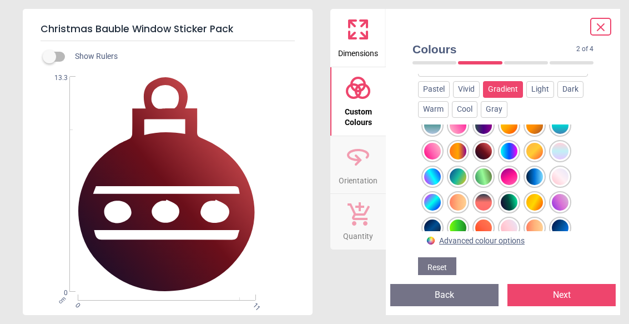
click at [506, 202] on div at bounding box center [509, 202] width 17 height 17
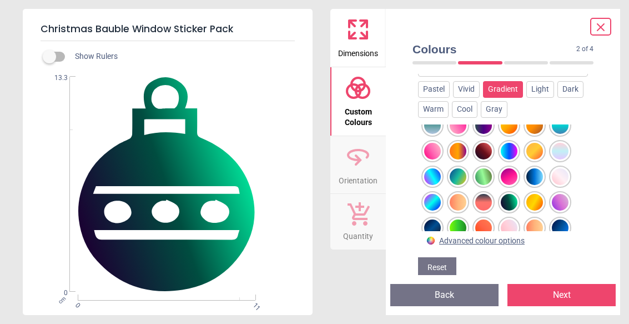
click at [475, 150] on div at bounding box center [483, 151] width 17 height 17
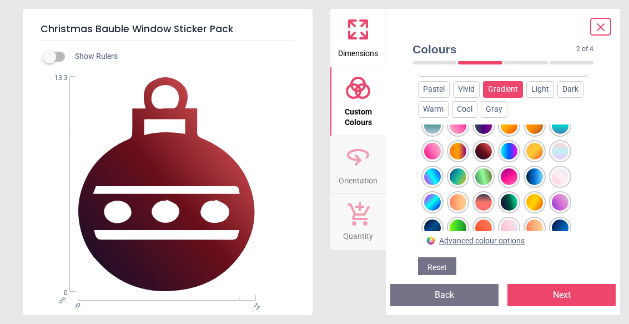
click at [519, 284] on button "Next" at bounding box center [562, 295] width 108 height 22
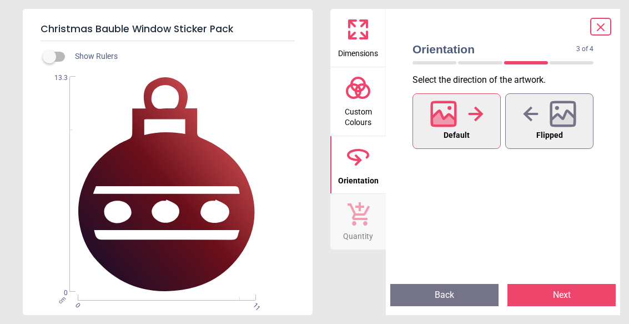
click at [531, 287] on button "Next" at bounding box center [562, 295] width 108 height 22
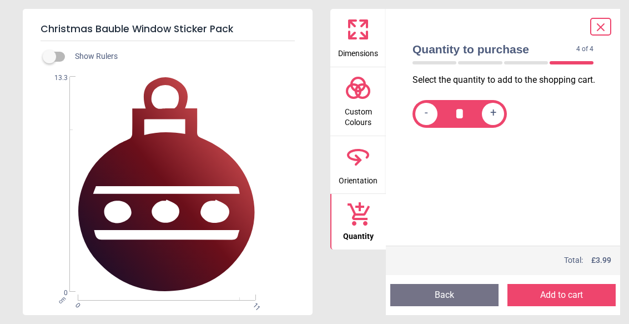
click at [538, 297] on button "Add to cart" at bounding box center [562, 295] width 108 height 22
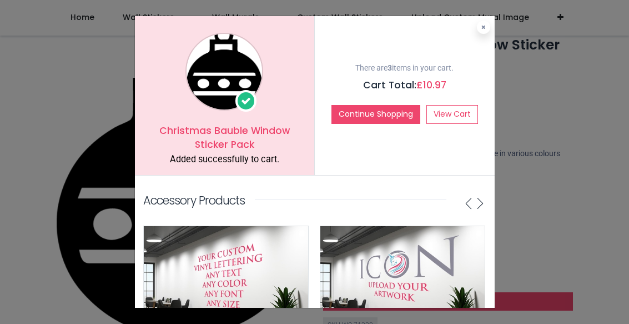
click at [57, 138] on div "Christmas Bauble Window Sticker Pack Added successfully to cart. There are 3 it…" at bounding box center [314, 162] width 629 height 324
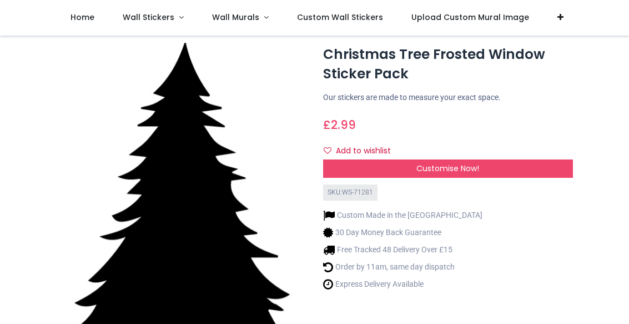
scroll to position [28, 0]
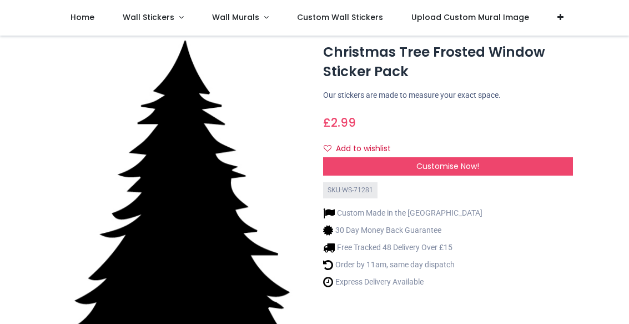
click at [345, 172] on div "Customise Now!" at bounding box center [448, 166] width 250 height 19
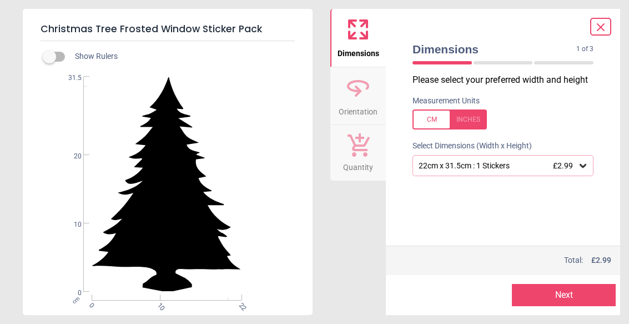
click at [423, 170] on div "22cm x 31.5cm : 1 Stickers £2.99" at bounding box center [503, 165] width 181 height 21
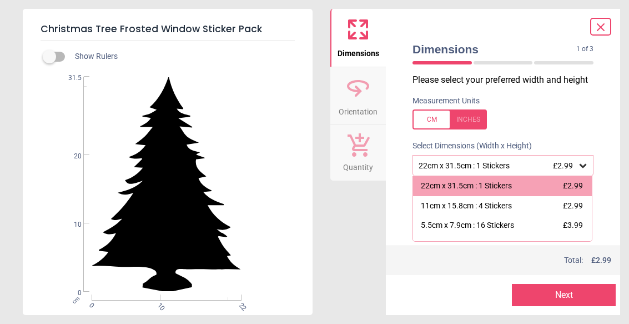
click at [416, 168] on div "22cm x 31.5cm : 1 Stickers £2.99" at bounding box center [503, 165] width 181 height 21
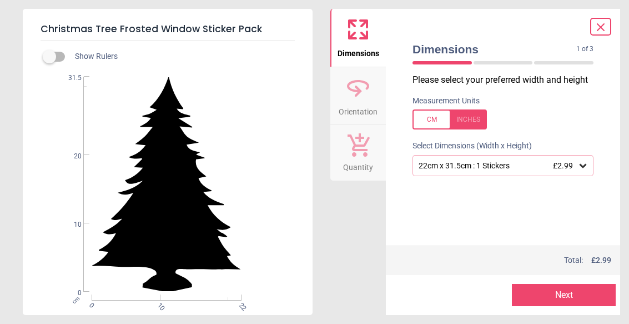
click at [41, 245] on div "Created with Snap null" at bounding box center [167, 184] width 288 height 215
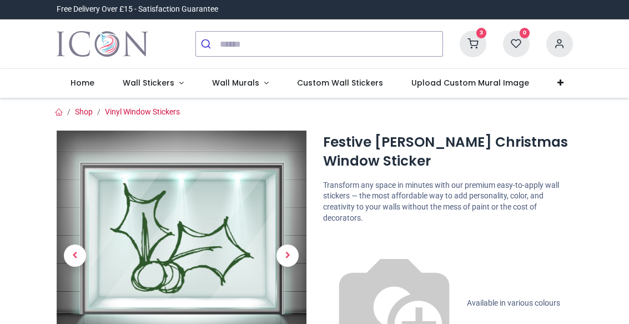
click at [288, 254] on span "Next" at bounding box center [288, 255] width 22 height 22
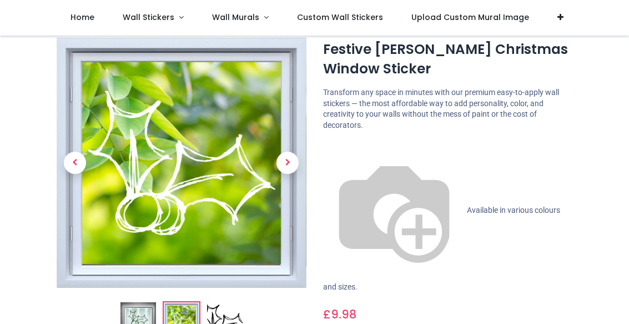
scroll to position [31, 0]
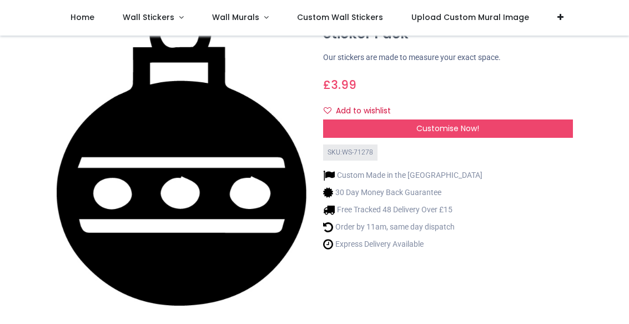
scroll to position [71, 0]
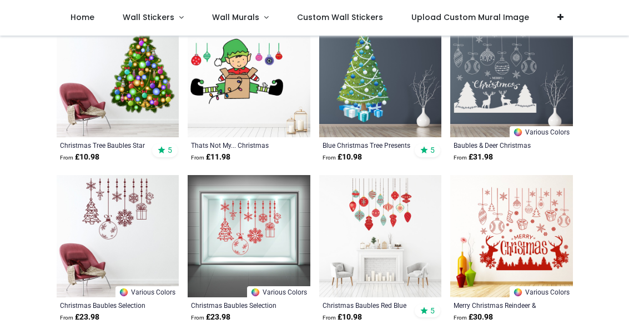
scroll to position [155, 0]
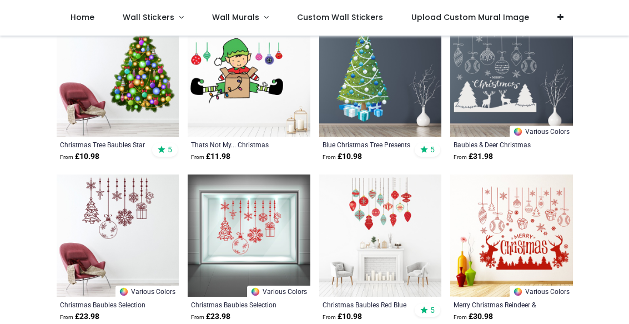
click at [81, 211] on img at bounding box center [118, 235] width 123 height 123
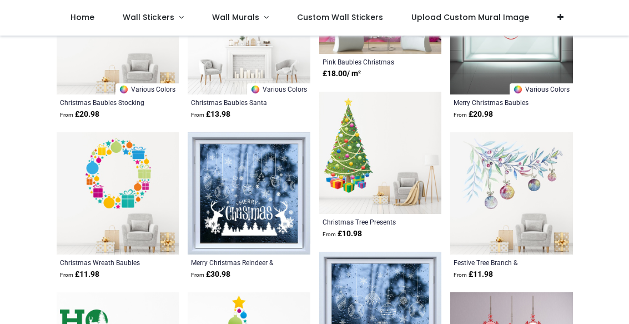
scroll to position [838, 0]
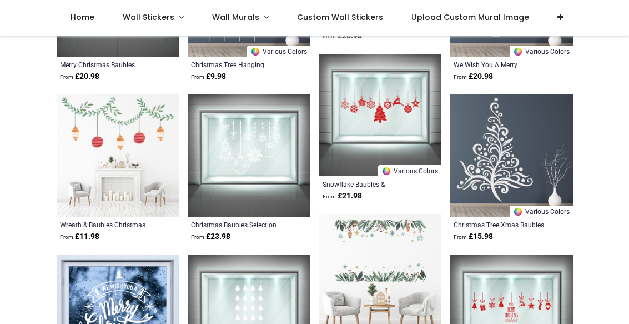
scroll to position [1518, 0]
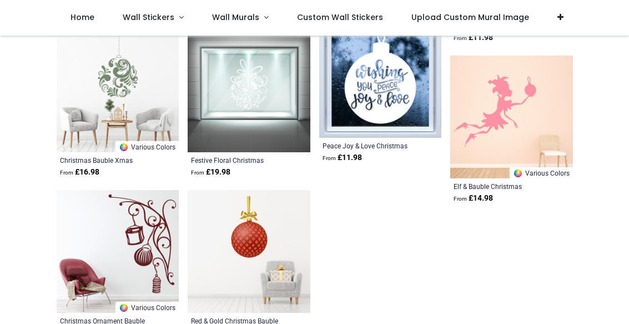
scroll to position [3198, 0]
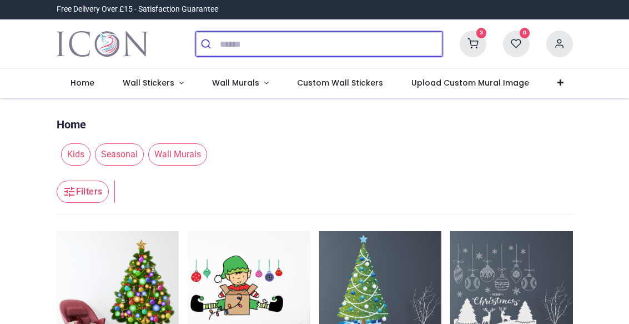
click at [222, 44] on input "search" at bounding box center [331, 44] width 223 height 24
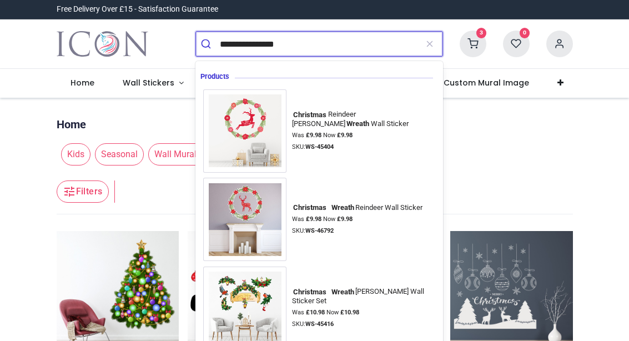
type input "**********"
click at [208, 44] on button "submit" at bounding box center [208, 44] width 24 height 24
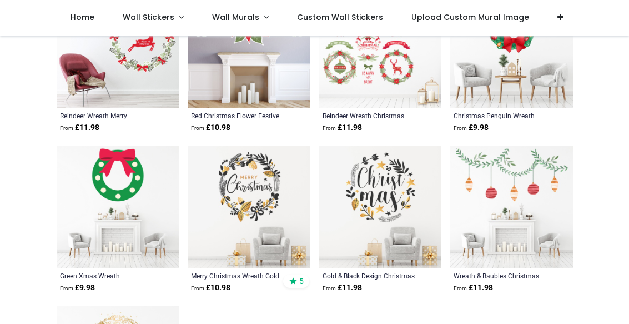
scroll to position [510, 0]
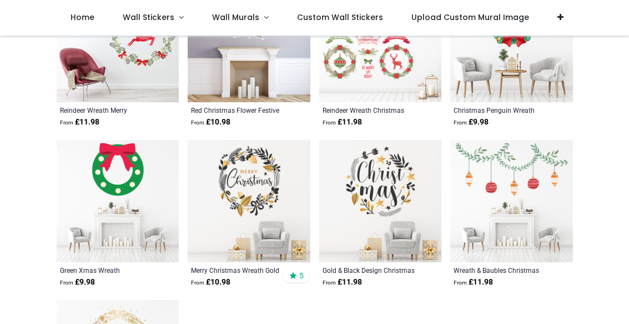
click at [76, 234] on img at bounding box center [118, 201] width 123 height 123
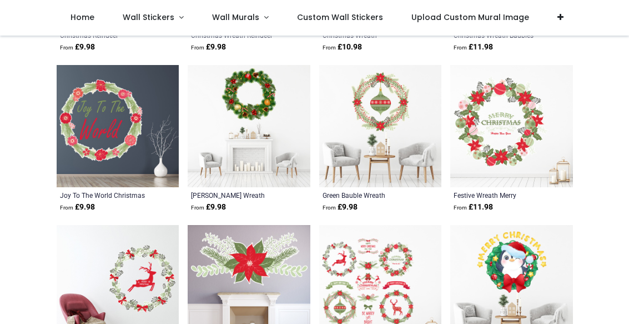
scroll to position [262, 0]
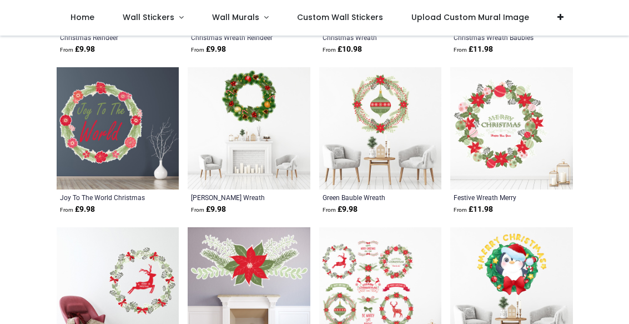
click at [142, 19] on span "Wall Stickers" at bounding box center [149, 17] width 52 height 11
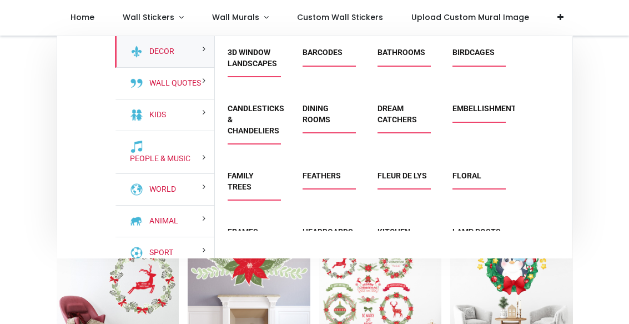
click at [323, 65] on span "Barcodes" at bounding box center [327, 56] width 49 height 18
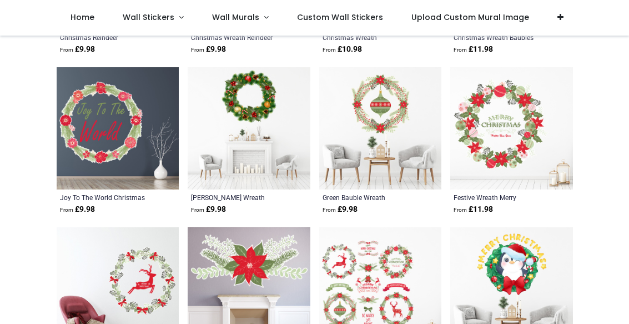
click at [82, 17] on span "Home" at bounding box center [83, 17] width 24 height 11
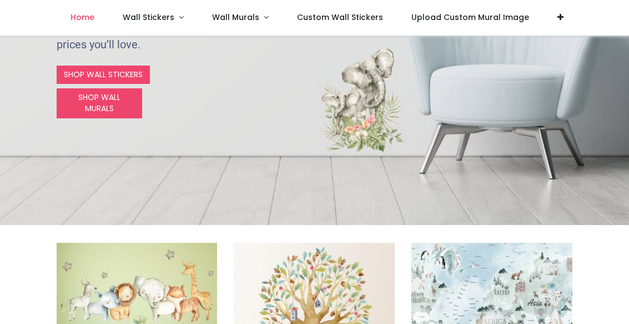
scroll to position [268, 0]
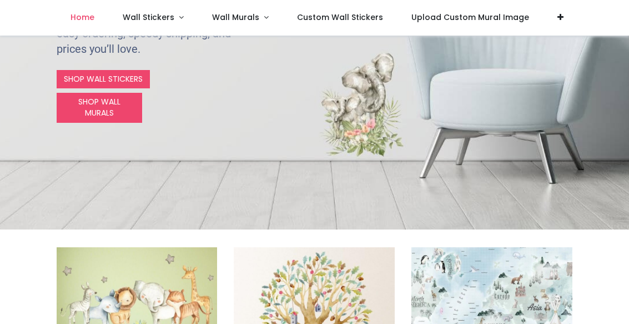
click at [66, 74] on link "SHOP WALL STICKERS" at bounding box center [103, 79] width 93 height 19
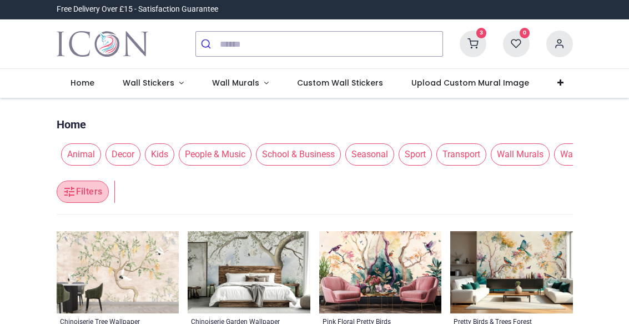
click at [61, 198] on button "Filters" at bounding box center [83, 191] width 52 height 22
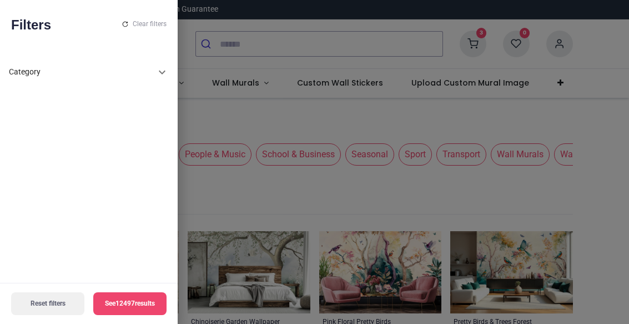
click at [179, 205] on div at bounding box center [314, 162] width 629 height 324
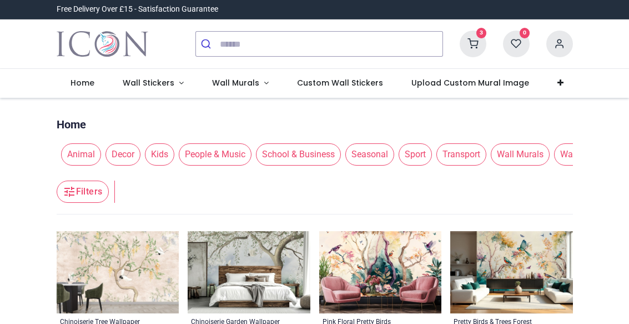
click at [363, 160] on span "Seasonal" at bounding box center [369, 154] width 49 height 22
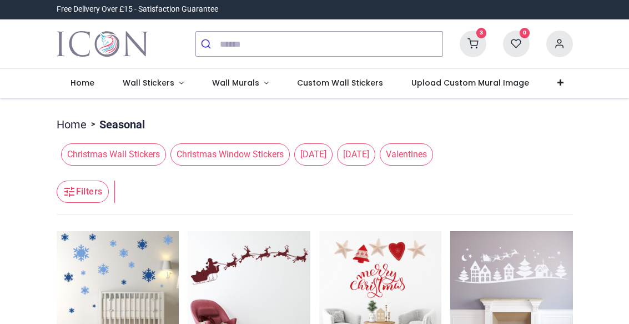
click at [182, 154] on span "Christmas Window Stickers" at bounding box center [229, 154] width 119 height 22
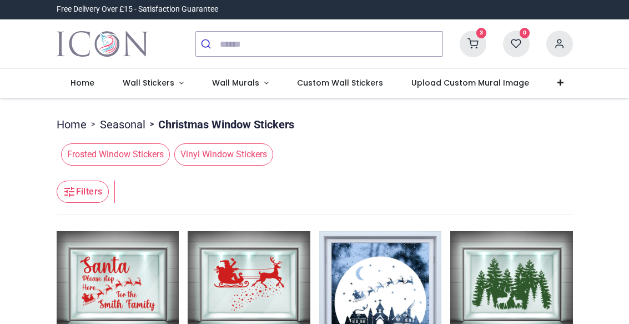
click at [91, 156] on span "Frosted Window Stickers" at bounding box center [115, 154] width 109 height 22
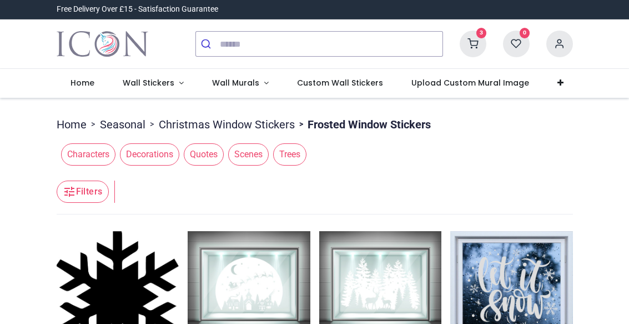
click at [74, 190] on icon "button" at bounding box center [69, 191] width 13 height 13
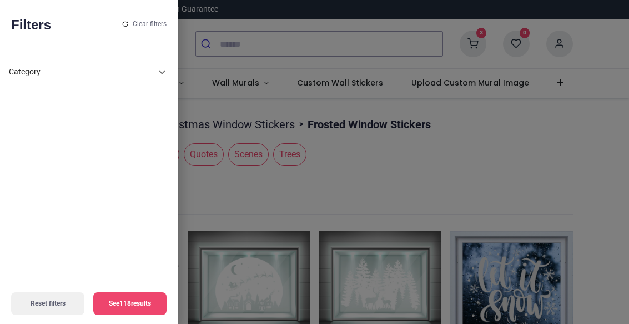
click at [194, 212] on div at bounding box center [314, 162] width 629 height 324
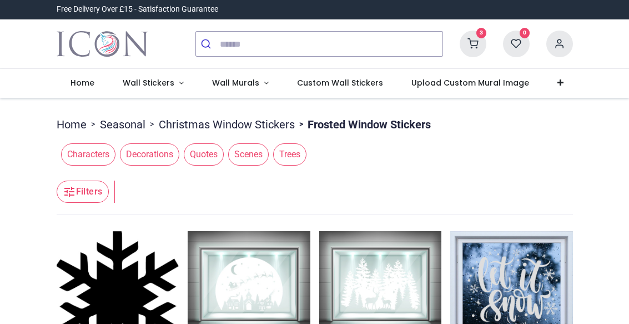
click at [175, 130] on link "Christmas Window Stickers" at bounding box center [227, 125] width 136 height 16
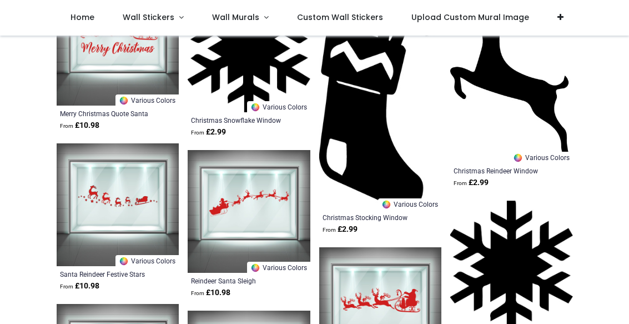
scroll to position [347, 0]
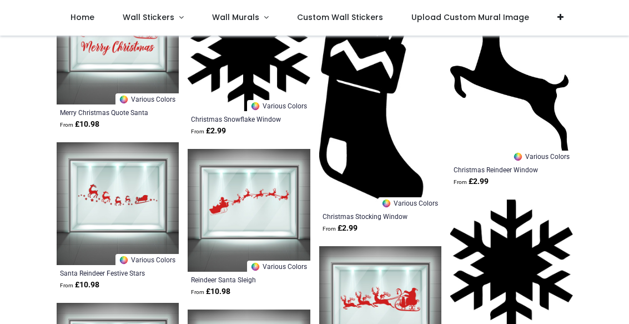
click at [469, 282] on img at bounding box center [511, 263] width 123 height 129
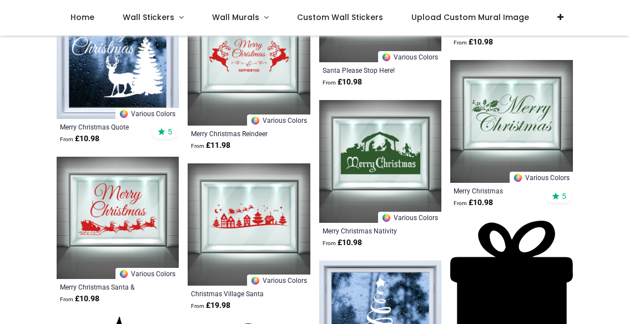
scroll to position [1140, 0]
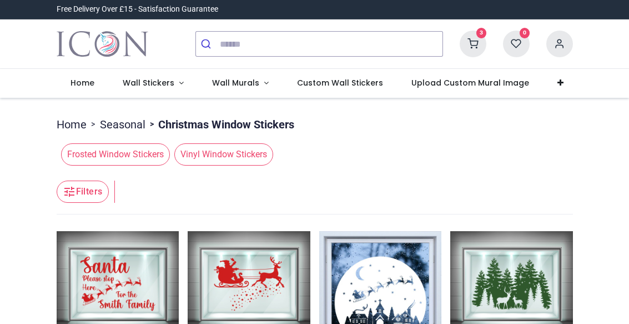
click at [219, 44] on button "submit" at bounding box center [208, 44] width 24 height 24
click at [219, 45] on button "submit" at bounding box center [208, 44] width 24 height 24
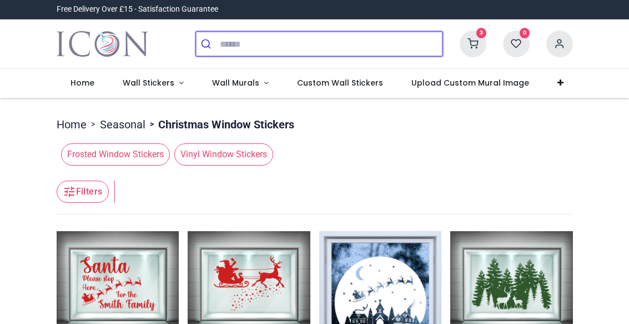
click at [227, 45] on input "search" at bounding box center [331, 44] width 223 height 24
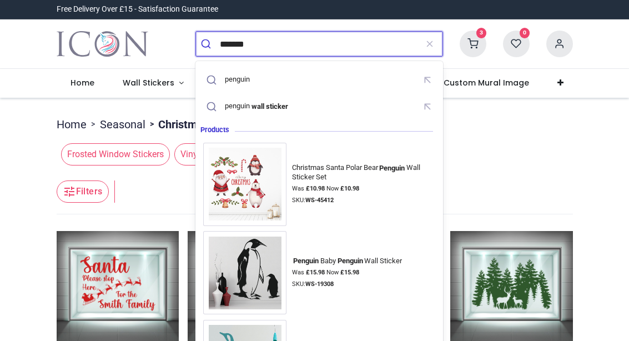
type input "*******"
click at [208, 44] on button "submit" at bounding box center [208, 44] width 24 height 24
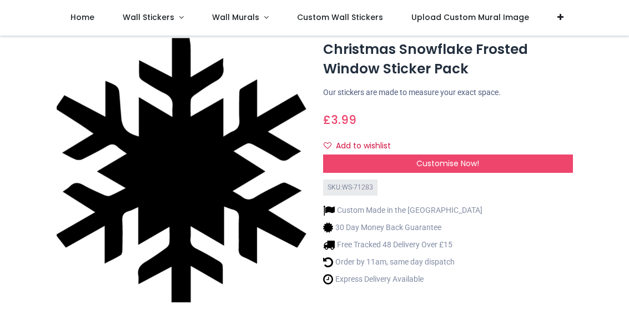
scroll to position [30, 0]
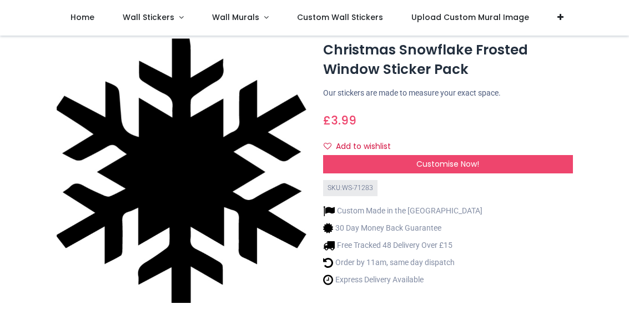
click at [330, 163] on div "Customise Now!" at bounding box center [448, 164] width 250 height 19
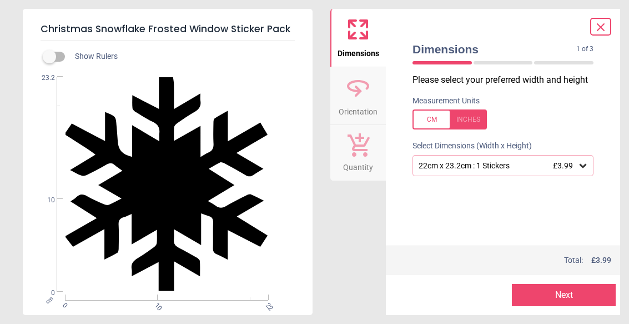
click at [469, 162] on div "22cm x 23.2cm : 1 Stickers £3.99" at bounding box center [498, 165] width 160 height 9
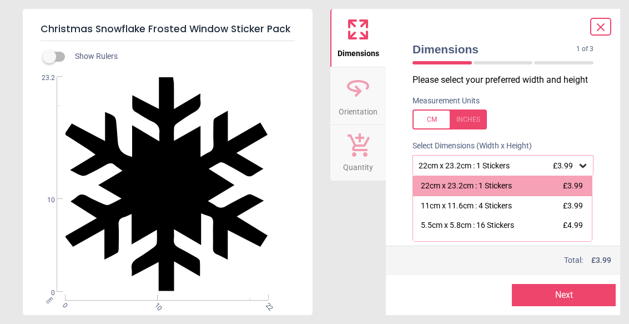
click at [455, 204] on div "11cm x 11.6cm : 4 Stickers" at bounding box center [466, 205] width 91 height 11
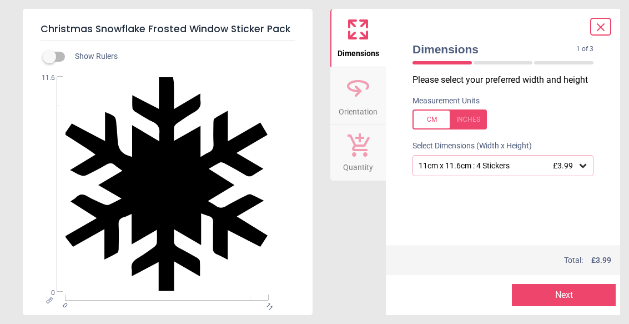
click at [524, 299] on button "Next" at bounding box center [564, 295] width 104 height 22
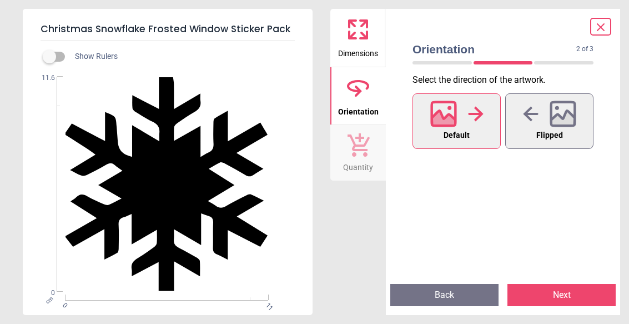
click at [557, 127] on div at bounding box center [549, 113] width 53 height 29
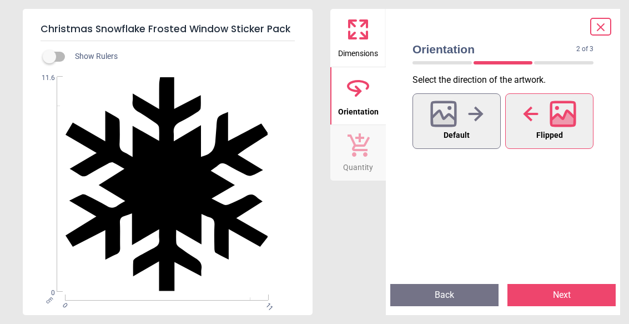
click at [483, 140] on button "Default" at bounding box center [457, 121] width 88 height 56
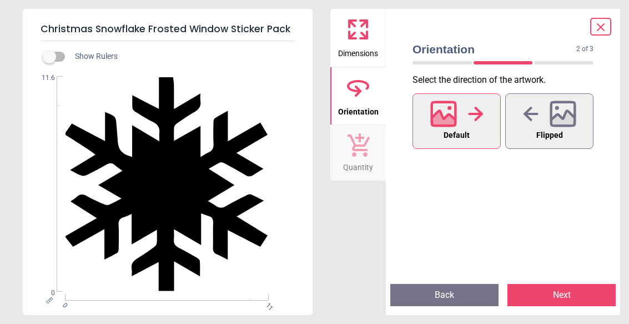
click at [533, 292] on button "Next" at bounding box center [562, 295] width 108 height 22
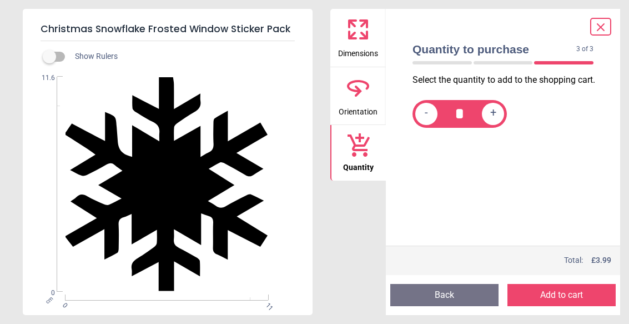
click at [483, 296] on button "Back" at bounding box center [444, 295] width 108 height 22
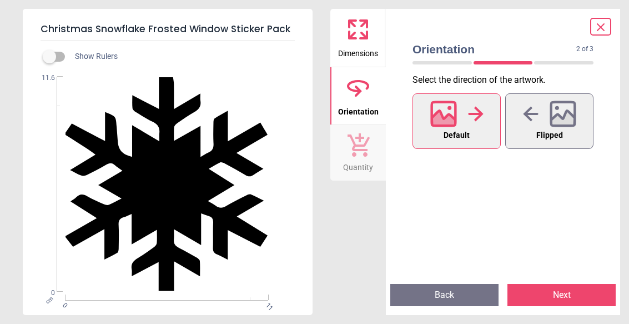
click at [476, 304] on button "Back" at bounding box center [444, 295] width 108 height 22
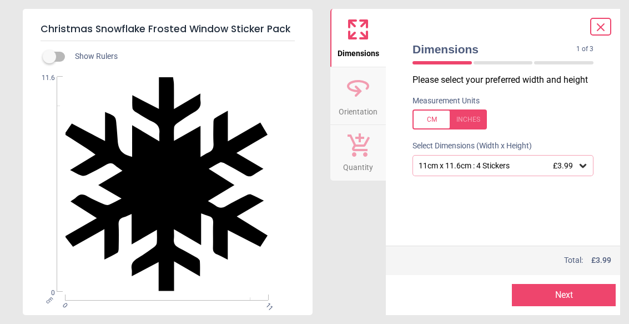
click at [363, 269] on div "Dimensions Orientation Quantity" at bounding box center [358, 162] width 56 height 306
click at [373, 266] on div "Dimensions Orientation Quantity" at bounding box center [358, 162] width 56 height 306
click at [599, 27] on icon at bounding box center [600, 27] width 13 height 13
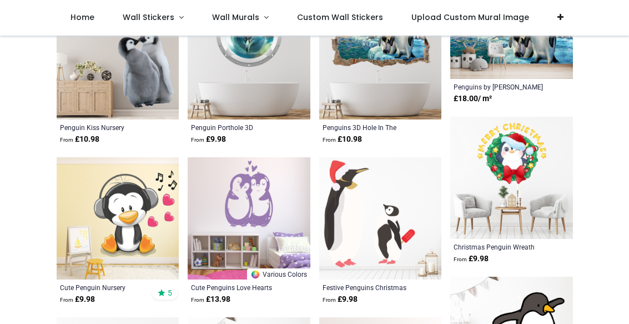
scroll to position [493, 0]
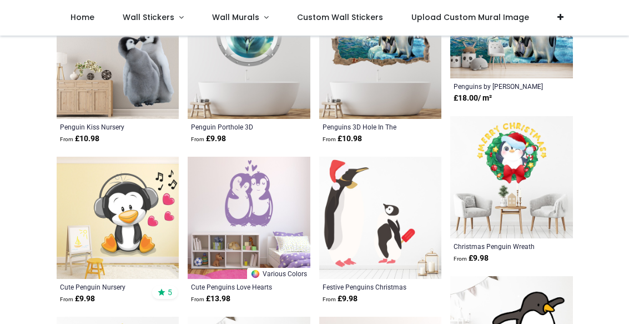
click at [58, 193] on img at bounding box center [118, 218] width 123 height 123
click at [403, 257] on img at bounding box center [380, 218] width 123 height 123
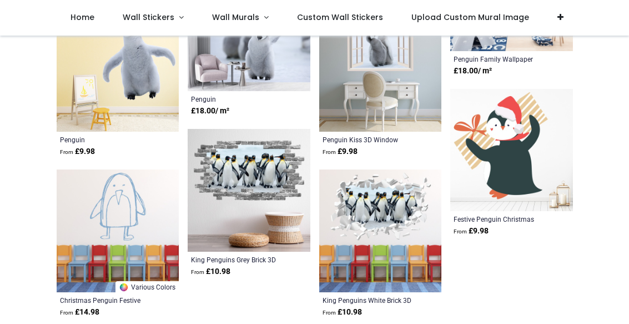
scroll to position [961, 0]
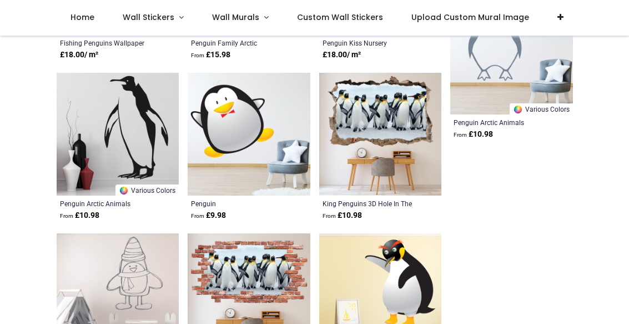
scroll to position [1338, 0]
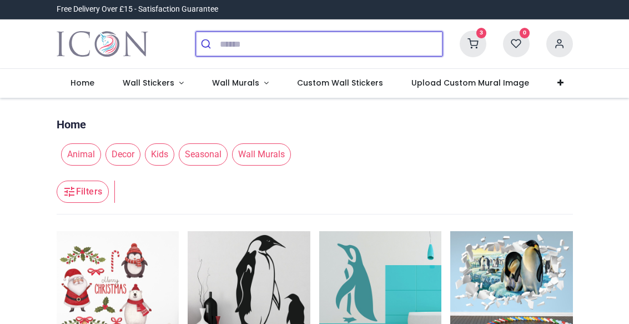
click at [415, 49] on input "search" at bounding box center [331, 44] width 223 height 24
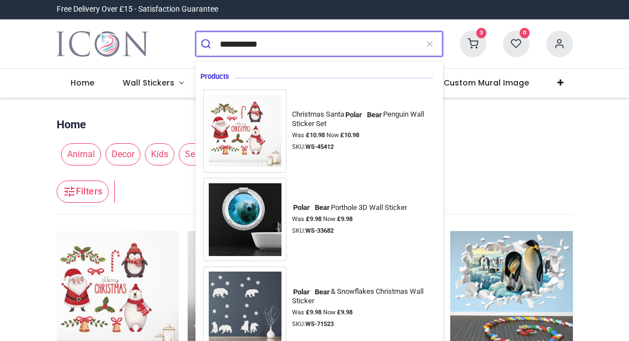
type input "**********"
click at [208, 44] on button "submit" at bounding box center [208, 44] width 24 height 24
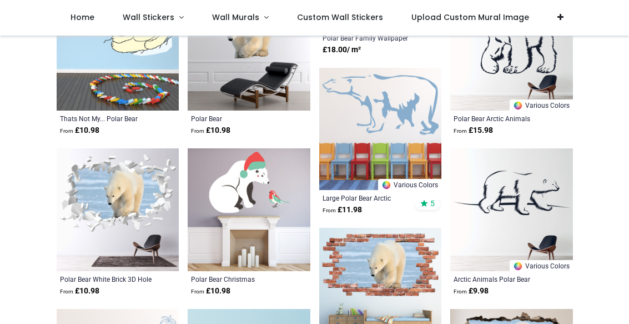
scroll to position [664, 0]
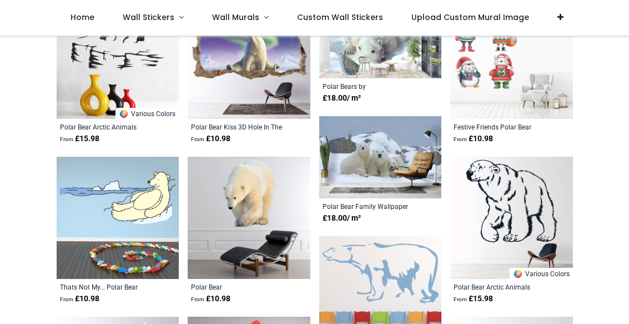
scroll to position [492, 0]
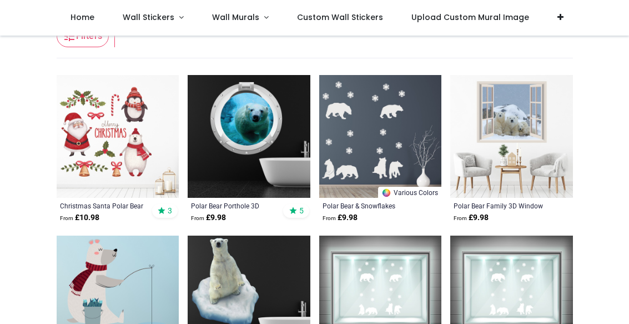
scroll to position [94, 0]
click at [406, 170] on img at bounding box center [380, 136] width 123 height 123
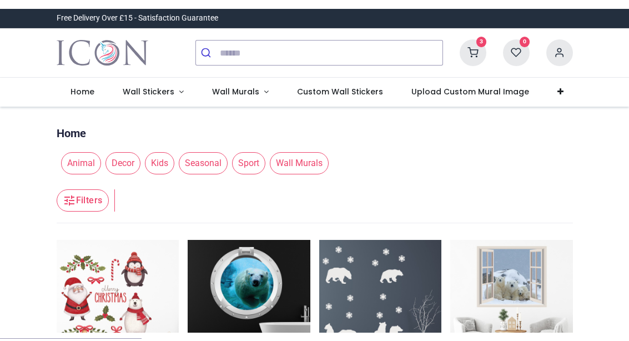
scroll to position [0, 0]
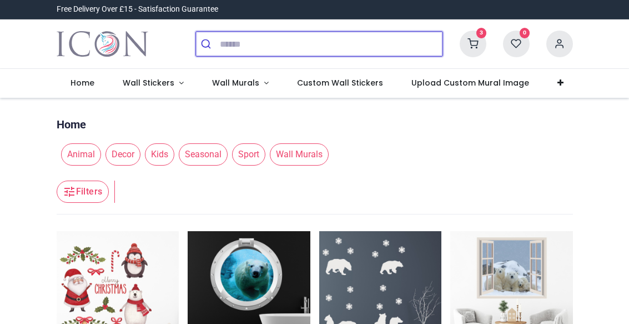
click at [223, 49] on input "search" at bounding box center [331, 44] width 223 height 24
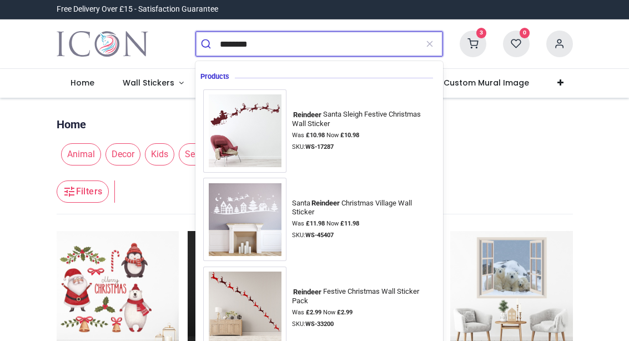
type input "********"
click at [208, 44] on button "submit" at bounding box center [208, 44] width 24 height 24
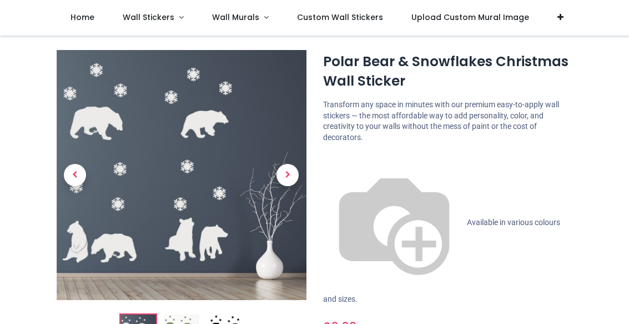
scroll to position [19, 0]
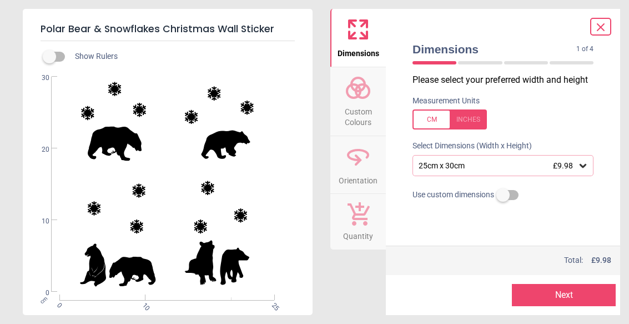
click at [555, 172] on div "25cm x 30cm £9.98" at bounding box center [503, 165] width 181 height 21
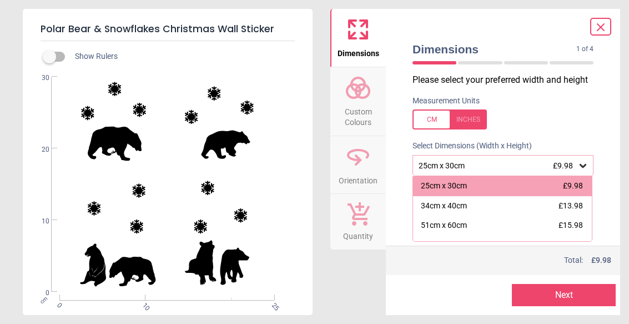
click at [476, 166] on div "25cm x 30cm £9.98" at bounding box center [498, 165] width 160 height 9
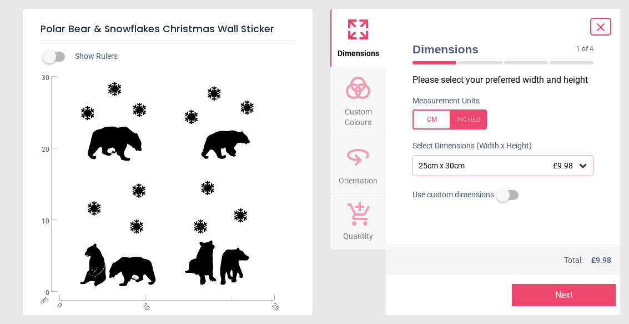
click at [49, 57] on label at bounding box center [49, 57] width 0 height 0
click at [611, 23] on div at bounding box center [600, 27] width 21 height 18
click at [604, 29] on icon at bounding box center [600, 27] width 13 height 13
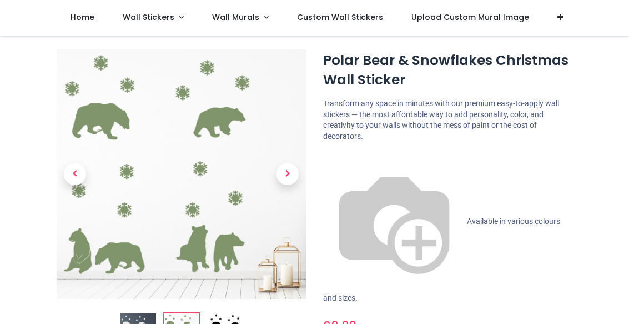
click at [61, 271] on img at bounding box center [182, 174] width 250 height 250
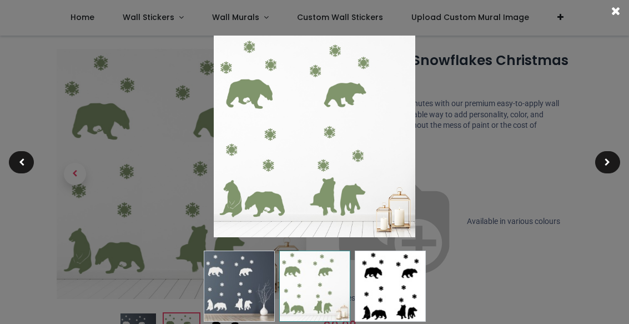
click at [177, 290] on div at bounding box center [314, 162] width 629 height 324
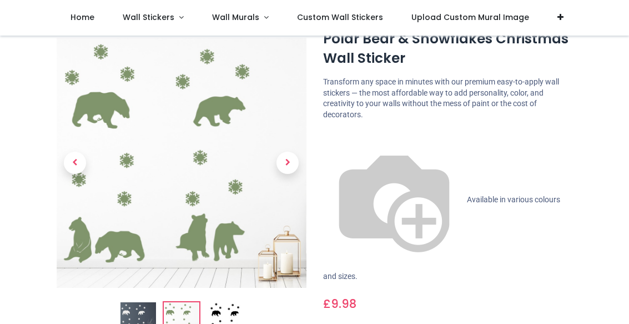
scroll to position [52, 0]
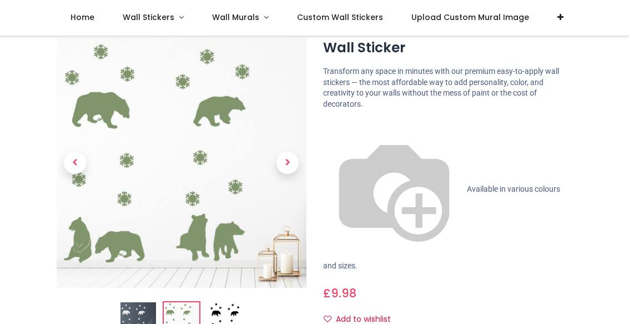
click at [218, 312] on img at bounding box center [225, 321] width 36 height 36
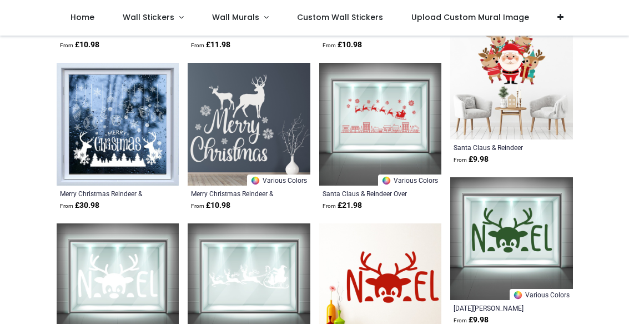
scroll to position [2045, 0]
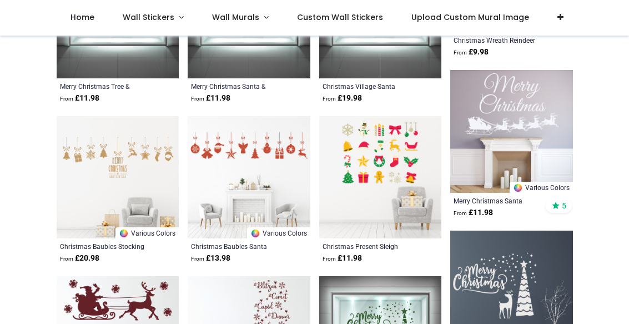
scroll to position [2457, 0]
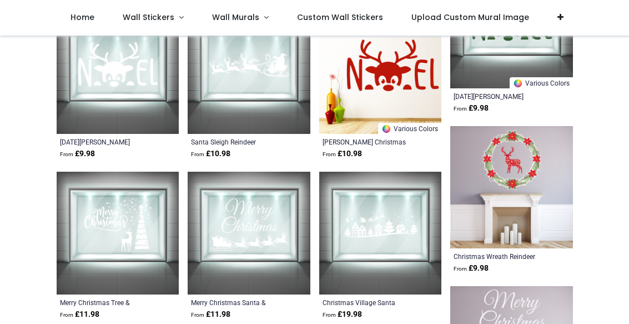
scroll to position [2239, 0]
